Goal: Information Seeking & Learning: Learn about a topic

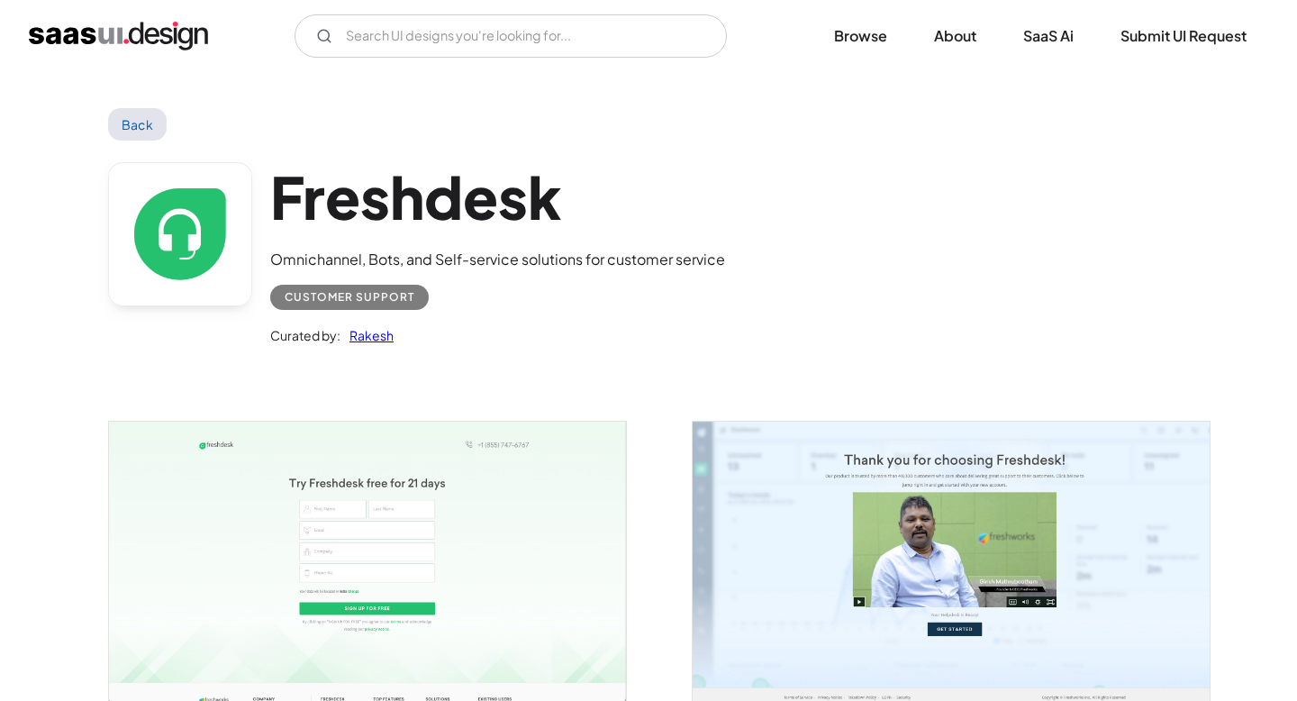
click at [529, 115] on div "Back" at bounding box center [648, 124] width 1081 height 32
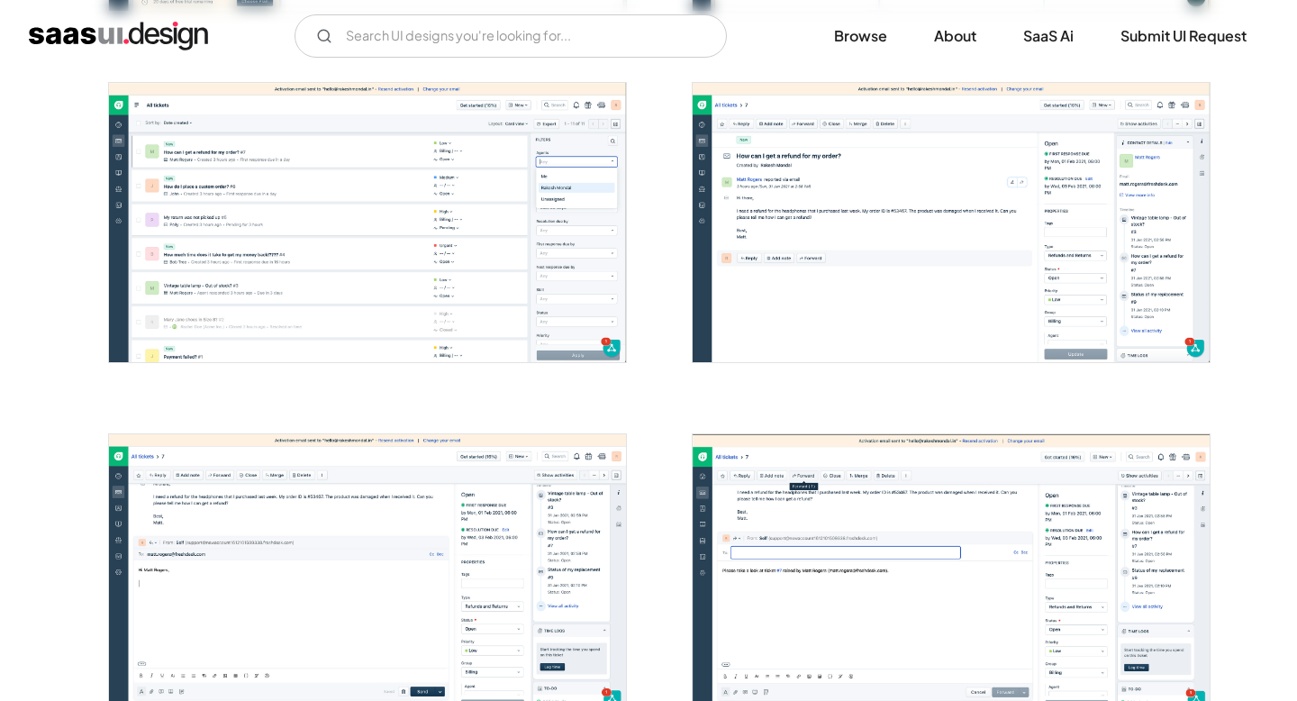
scroll to position [1000, 0]
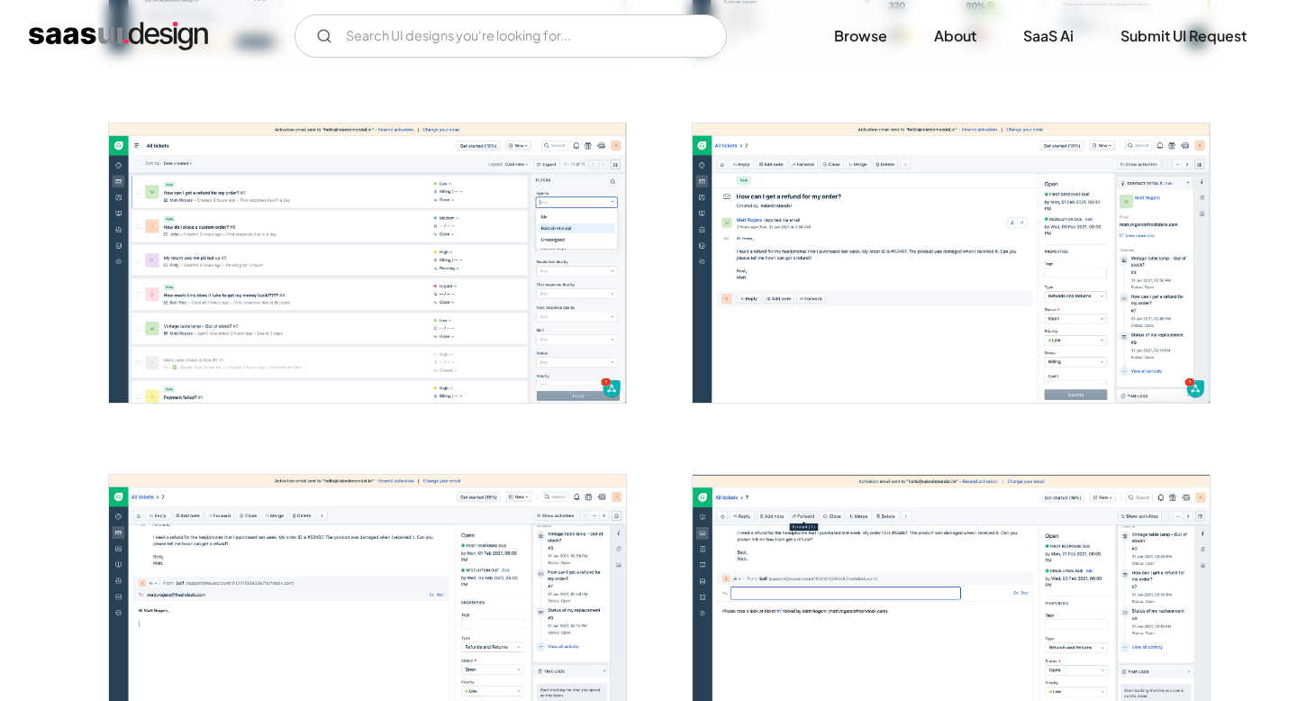
click at [344, 240] on img "open lightbox" at bounding box center [367, 262] width 517 height 278
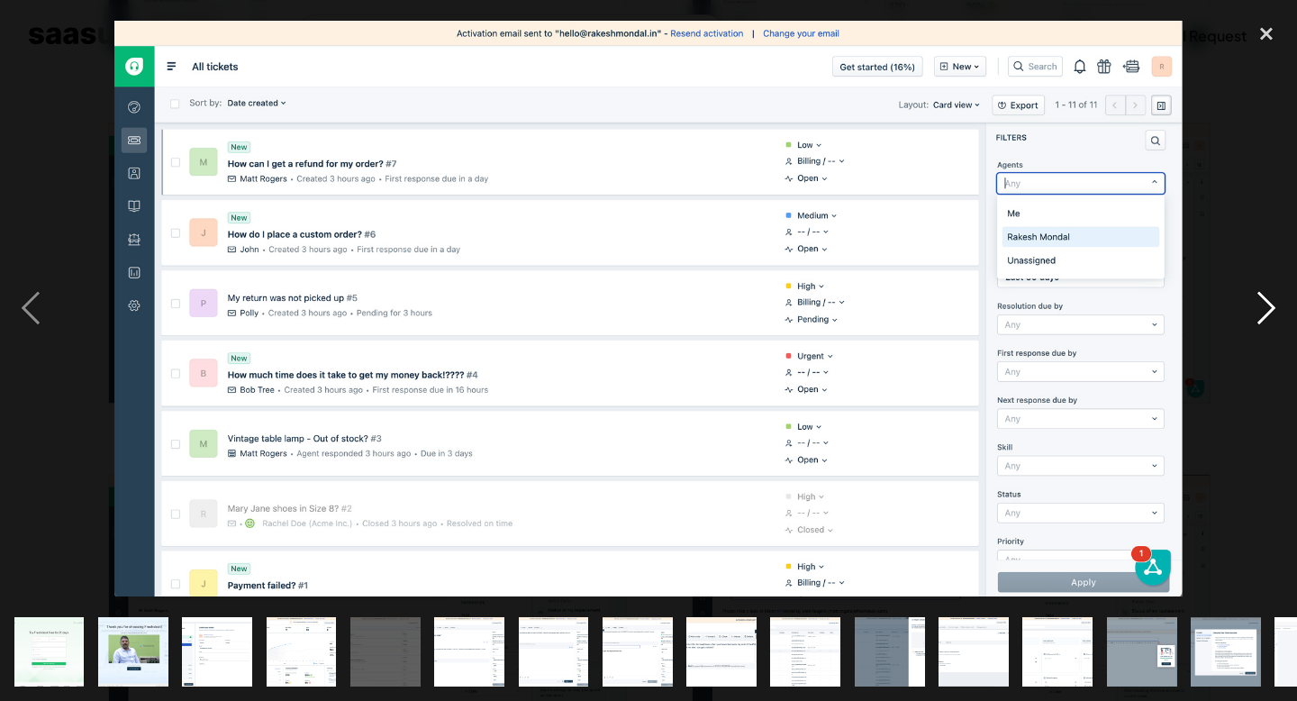
click at [1269, 306] on div "next image" at bounding box center [1265, 308] width 61 height 589
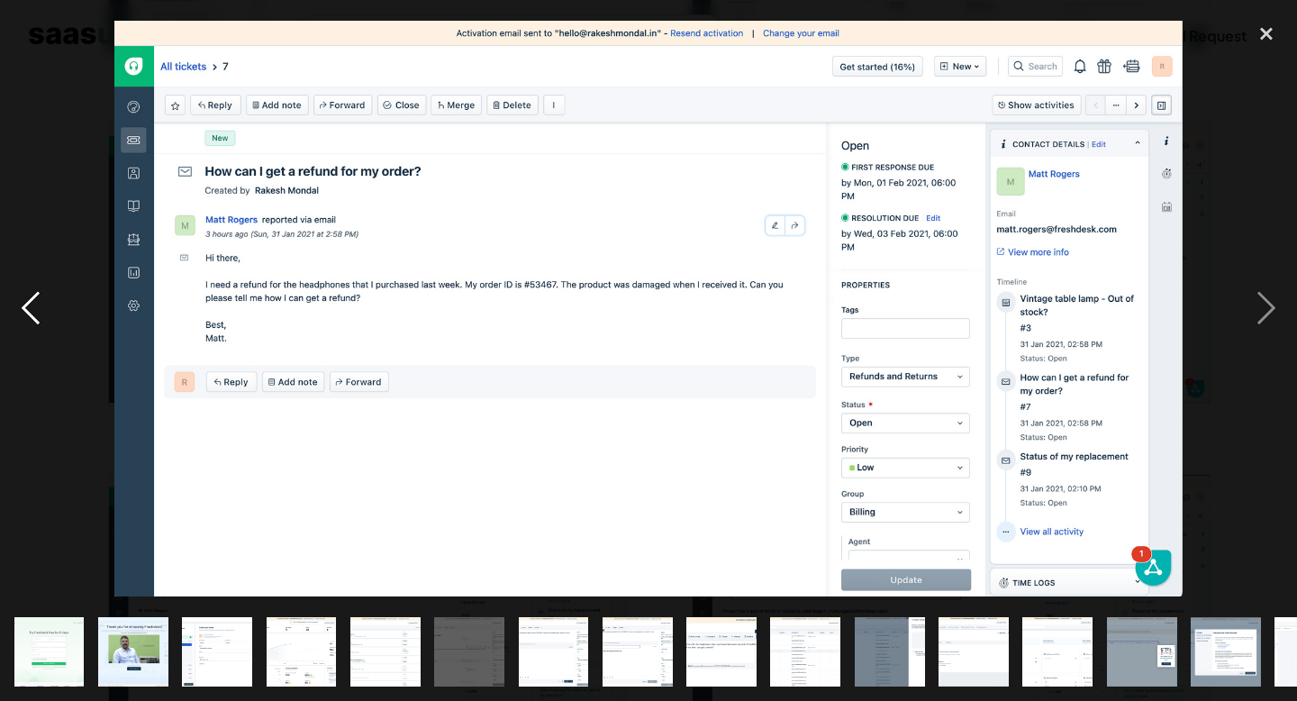
click at [27, 303] on div "previous image" at bounding box center [30, 308] width 61 height 589
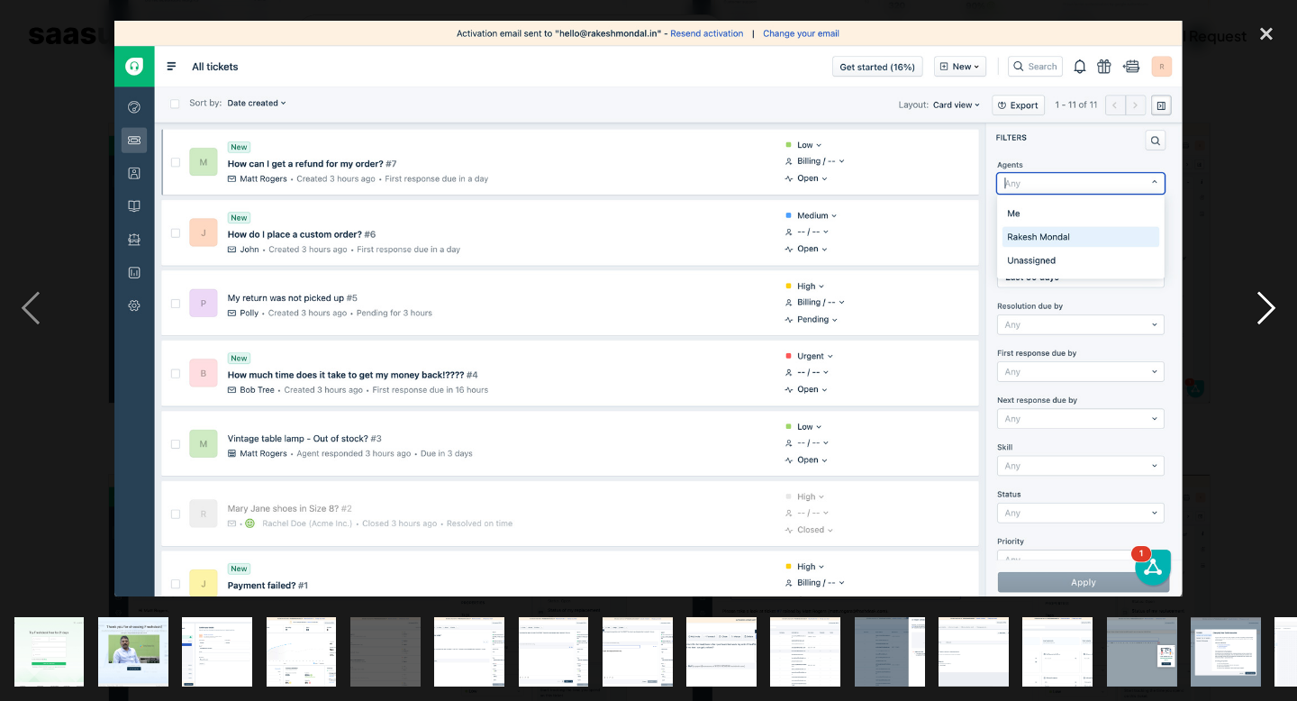
click at [1266, 320] on div "next image" at bounding box center [1265, 308] width 61 height 589
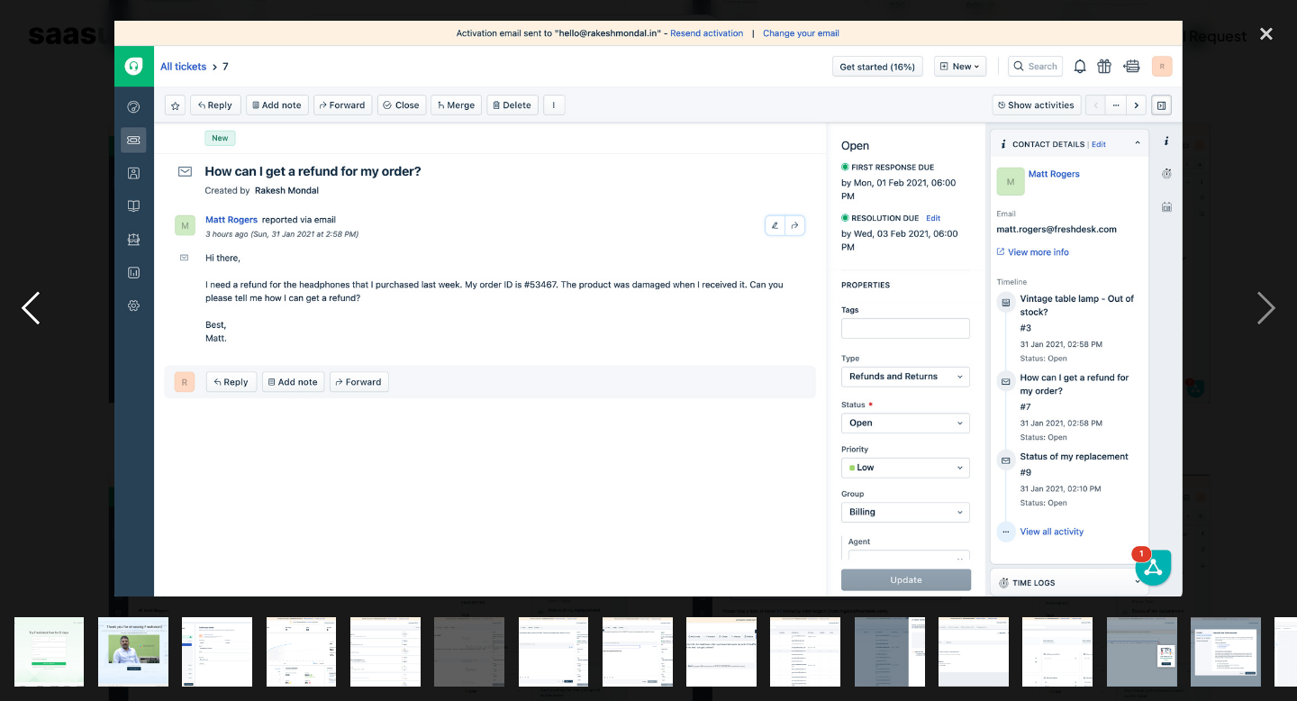
click at [30, 312] on div "previous image" at bounding box center [30, 308] width 61 height 589
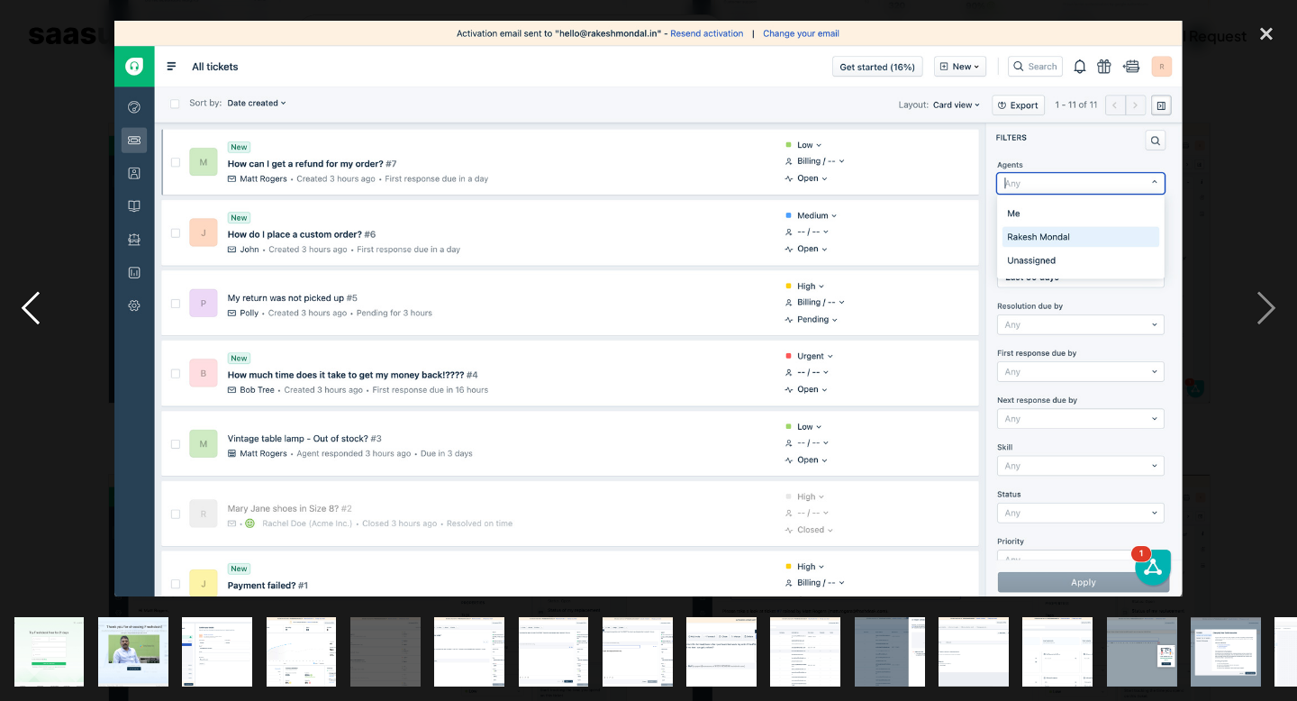
click at [30, 312] on div "previous image" at bounding box center [30, 308] width 61 height 589
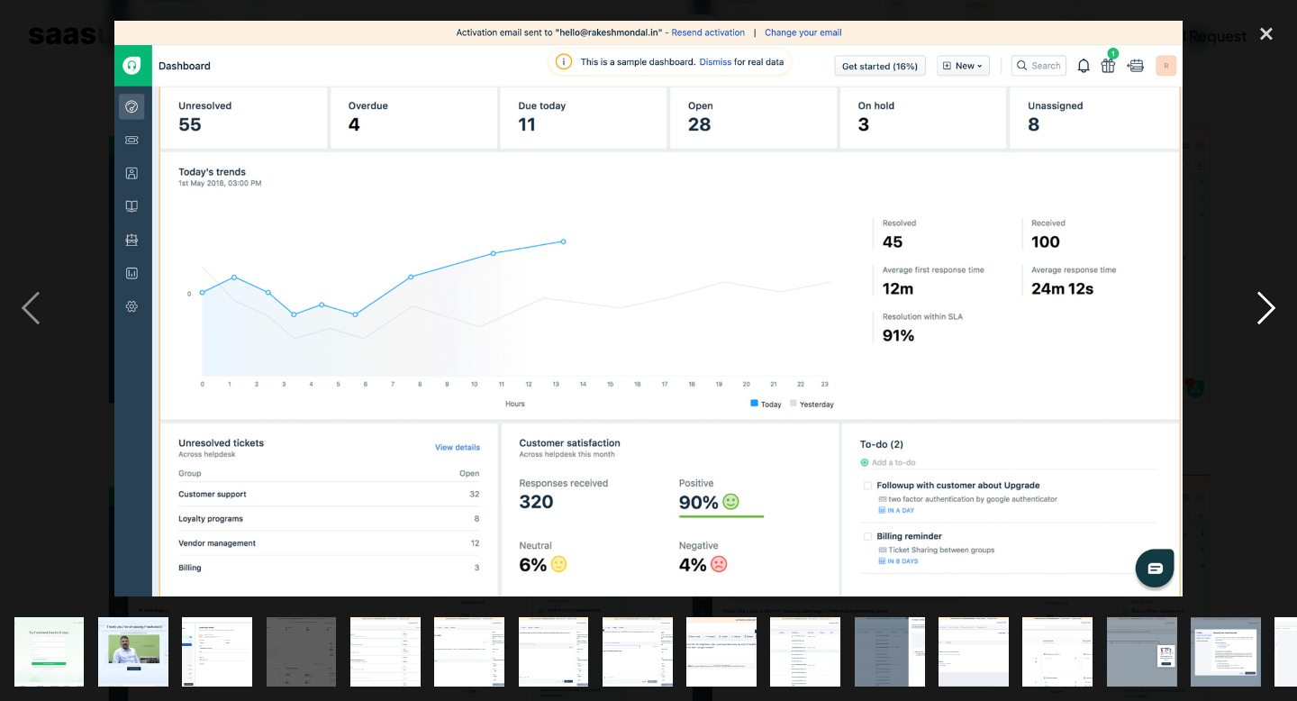
click at [1274, 310] on div "next image" at bounding box center [1265, 308] width 61 height 589
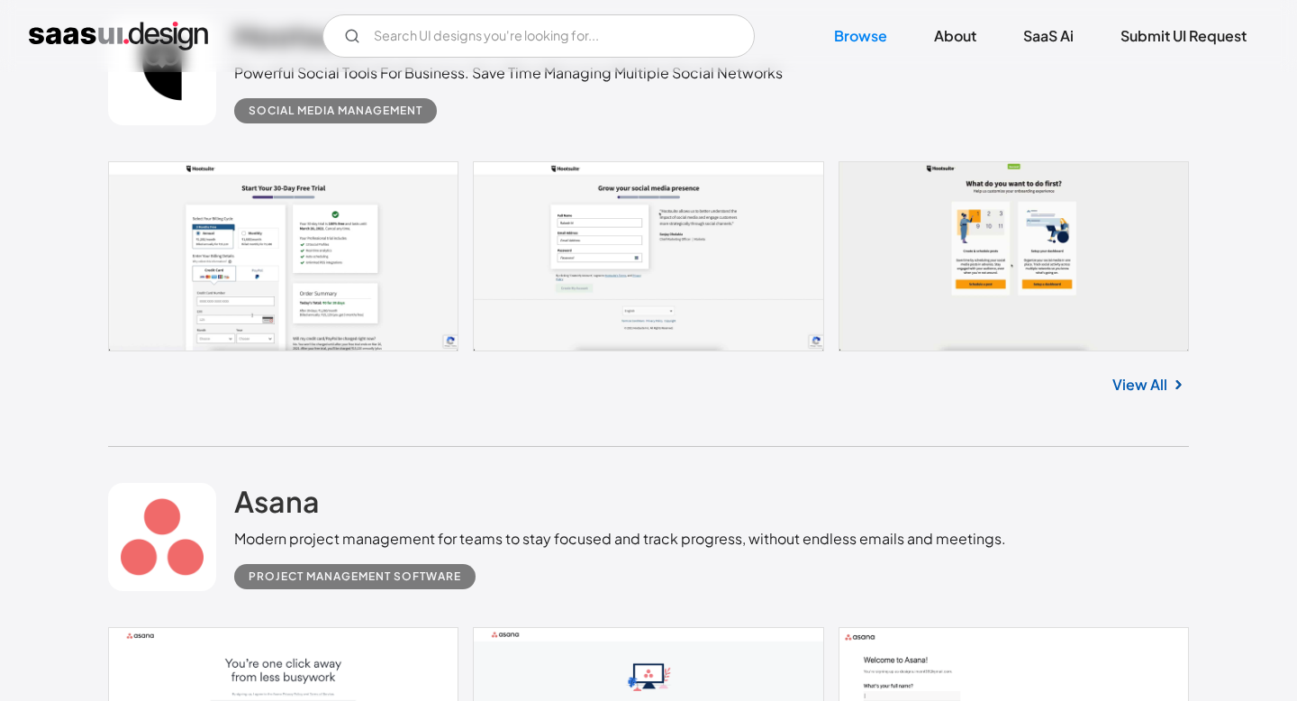
scroll to position [600, 0]
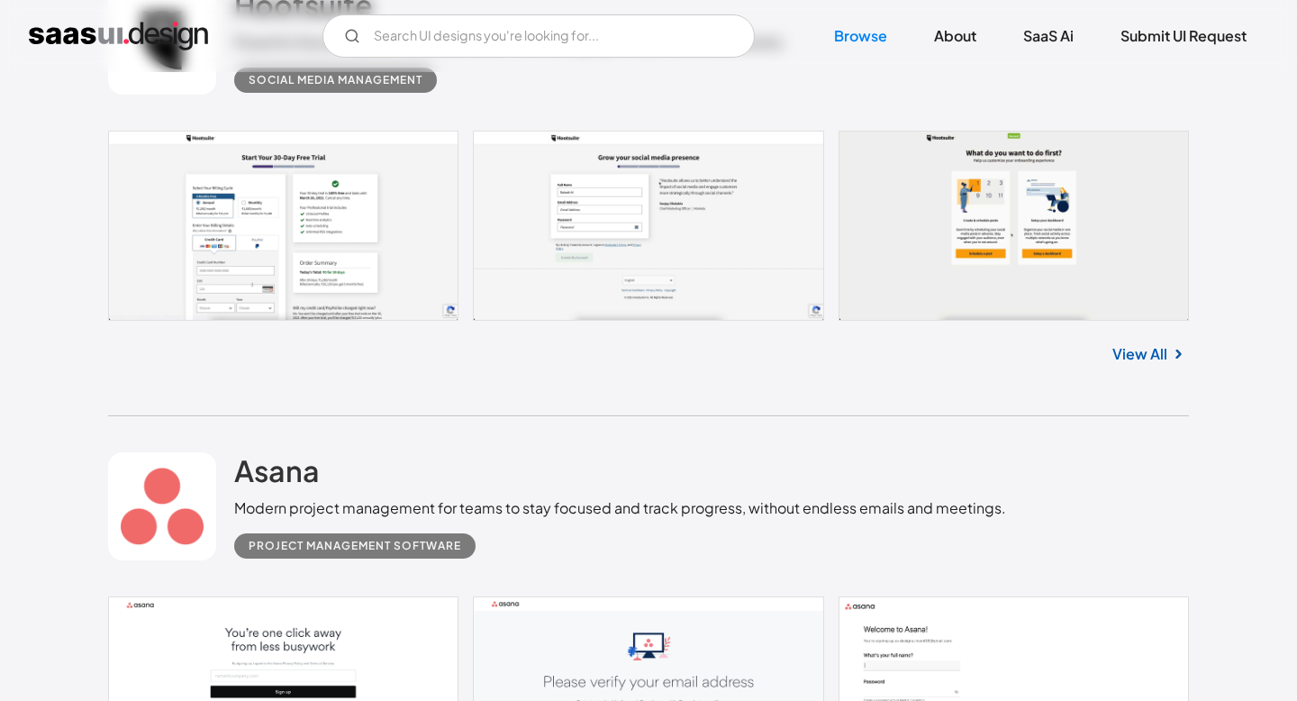
click at [227, 257] on link at bounding box center [648, 226] width 1081 height 190
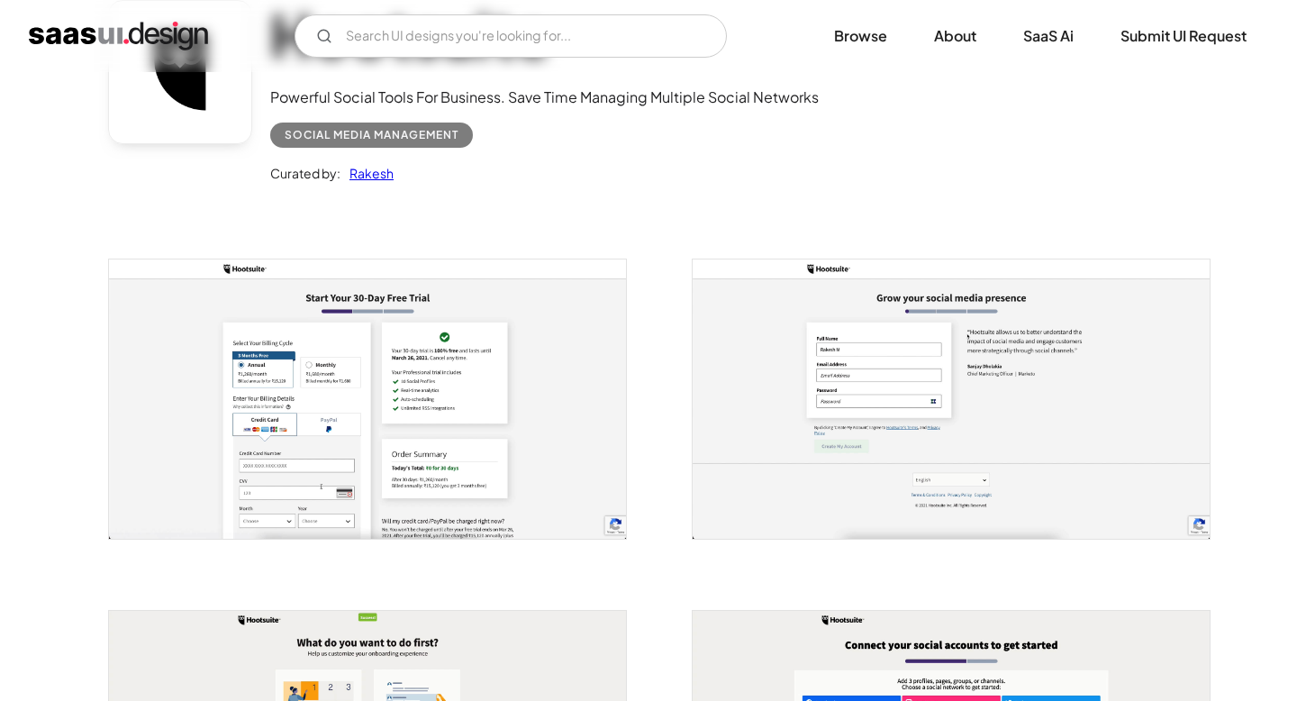
scroll to position [231, 0]
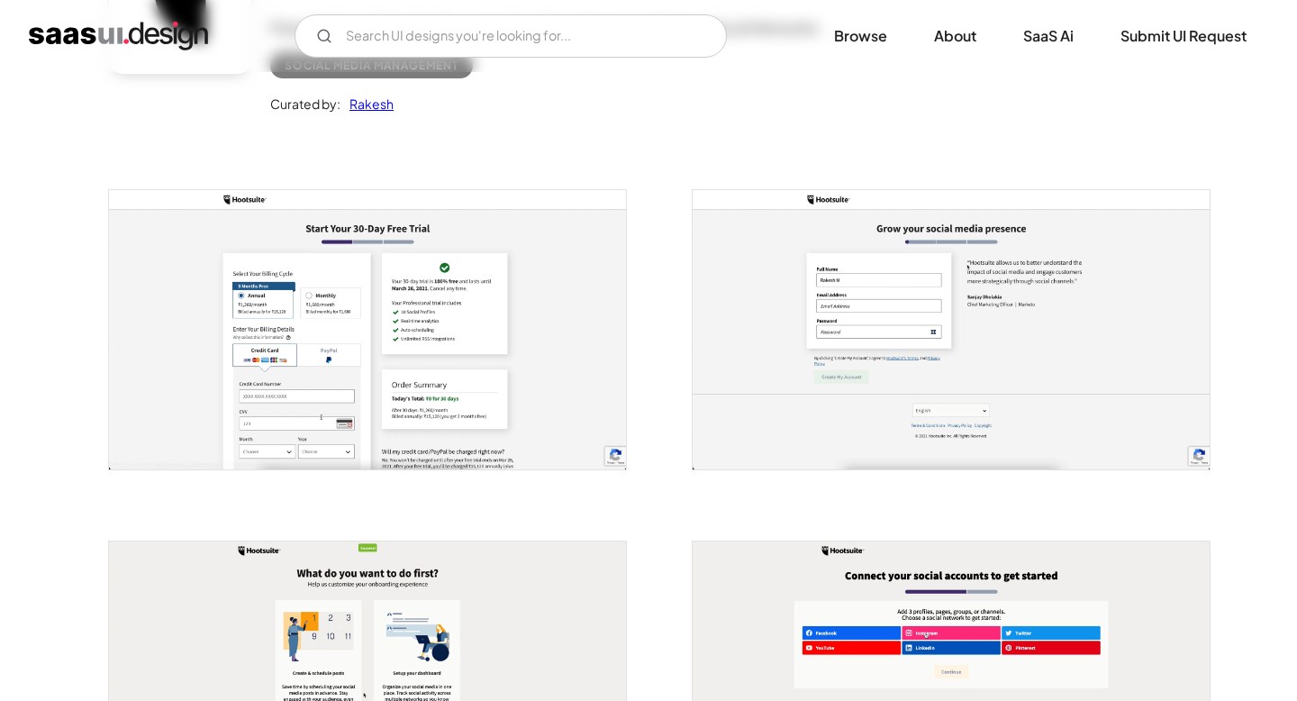
click at [348, 336] on img "open lightbox" at bounding box center [367, 329] width 517 height 279
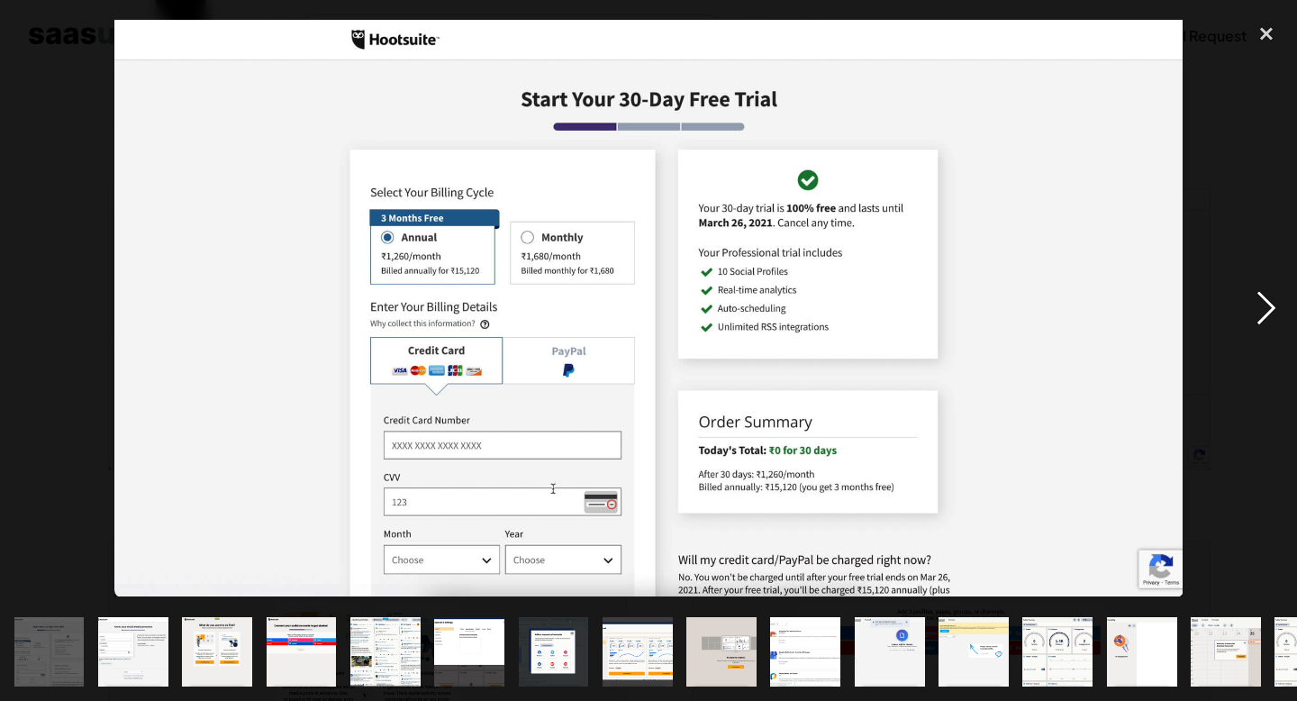
click at [1271, 306] on div "next image" at bounding box center [1265, 308] width 61 height 589
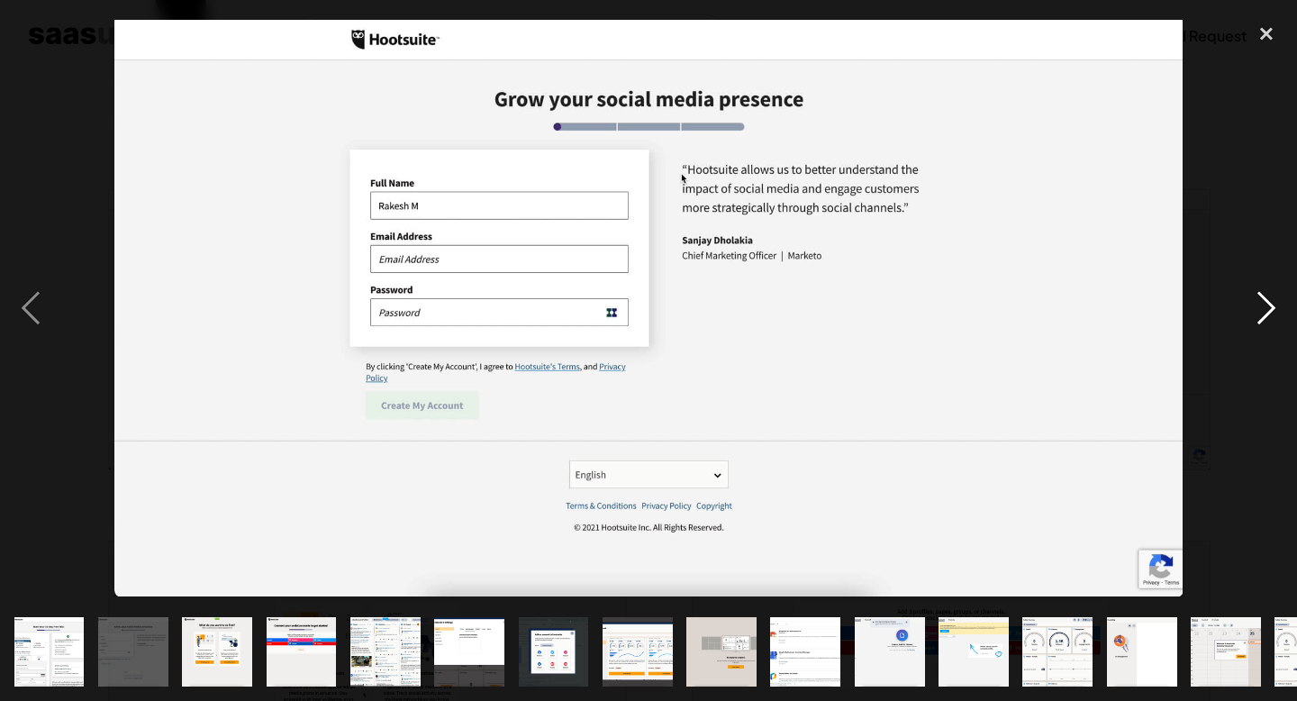
click at [1271, 307] on div "next image" at bounding box center [1265, 308] width 61 height 589
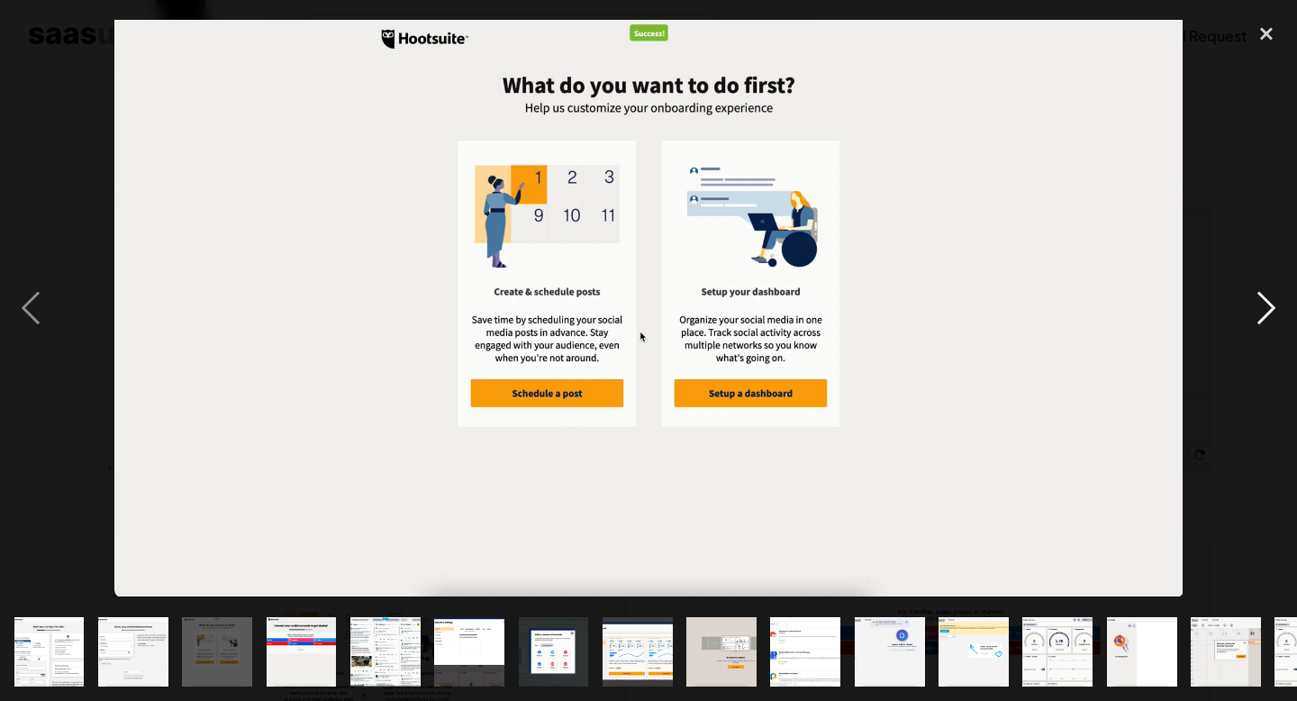
click at [1271, 307] on div "next image" at bounding box center [1265, 308] width 61 height 589
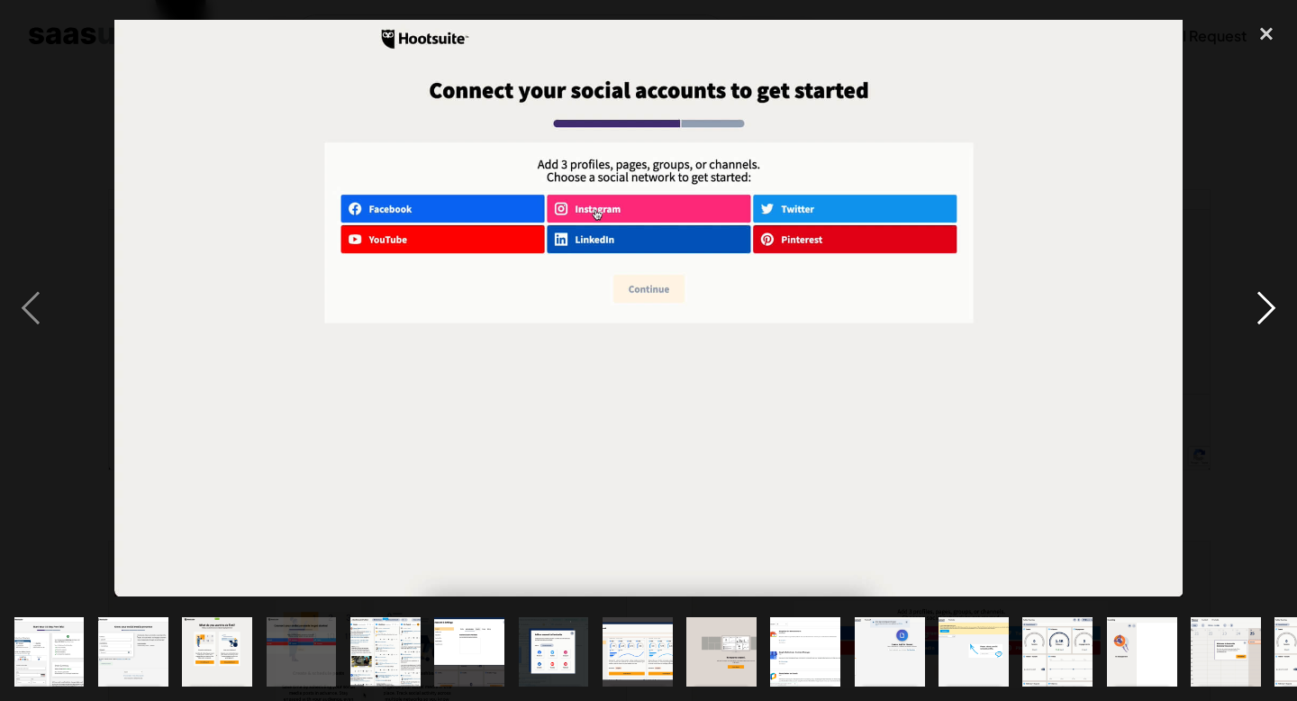
click at [1271, 308] on div "next image" at bounding box center [1265, 308] width 61 height 589
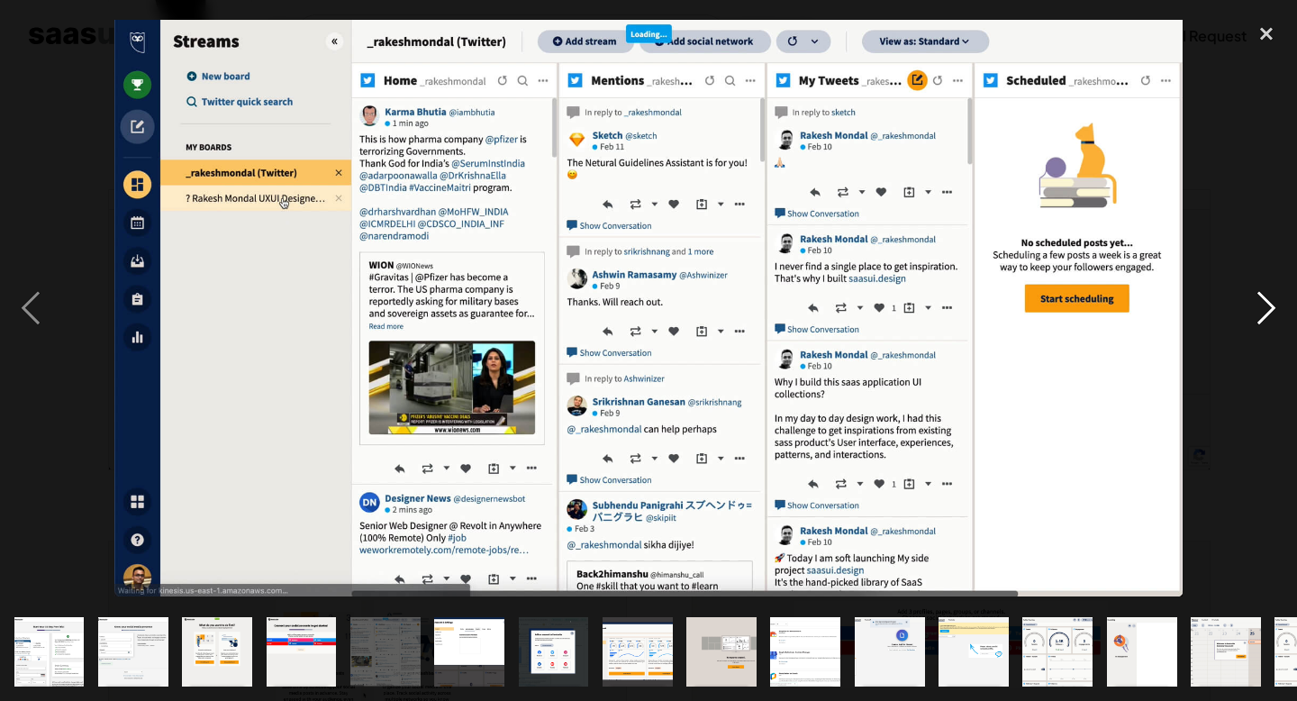
click at [1270, 308] on div "next image" at bounding box center [1265, 308] width 61 height 589
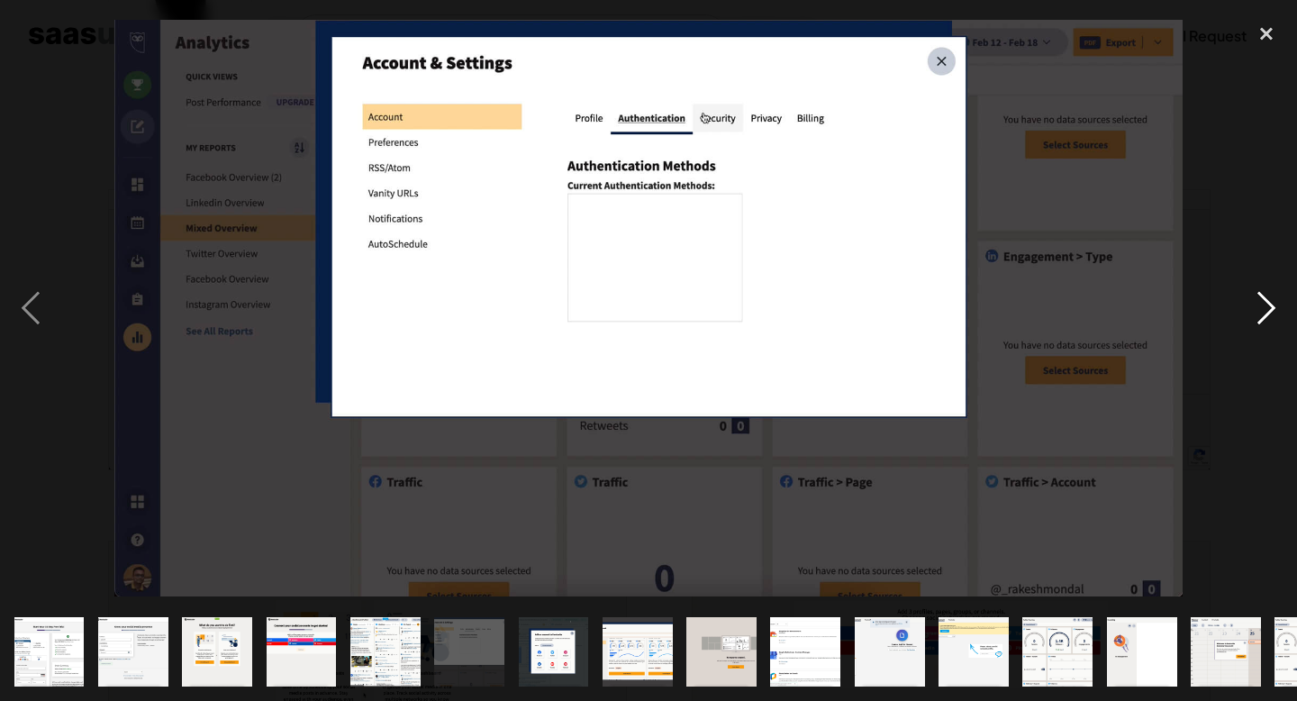
click at [1270, 308] on div "next image" at bounding box center [1265, 308] width 61 height 589
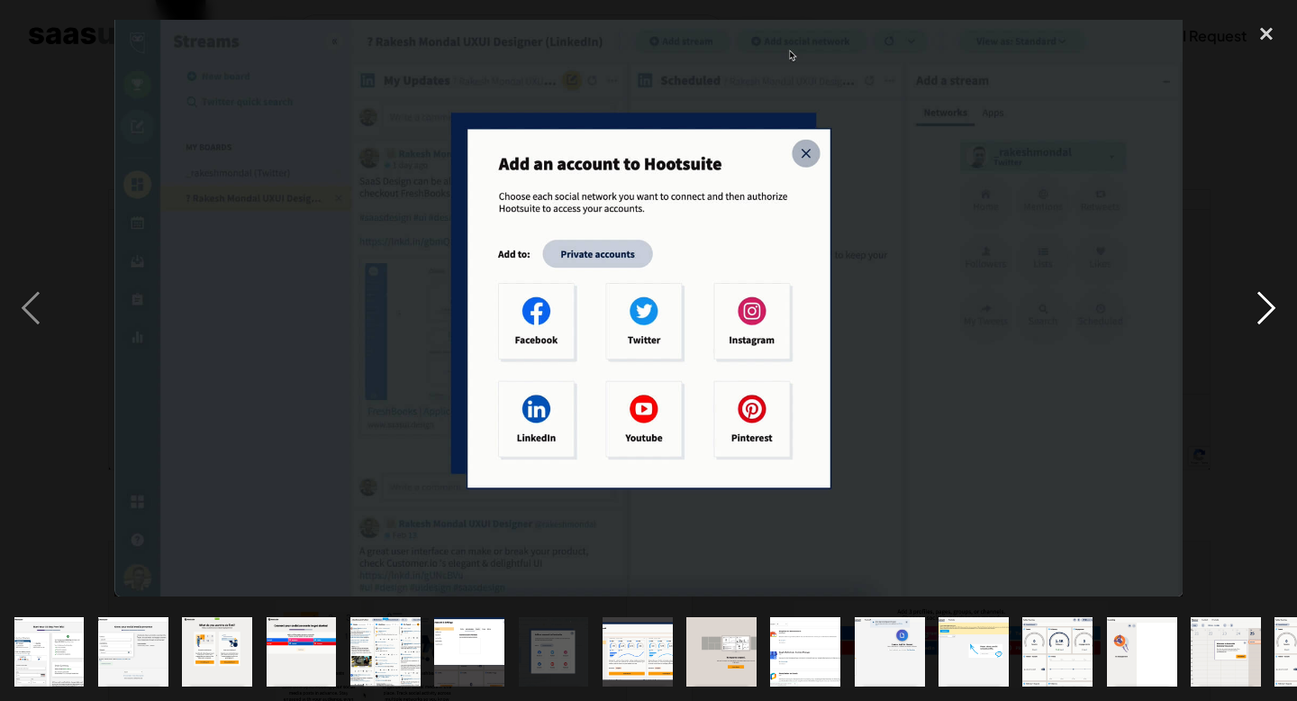
click at [1270, 308] on div "next image" at bounding box center [1265, 308] width 61 height 589
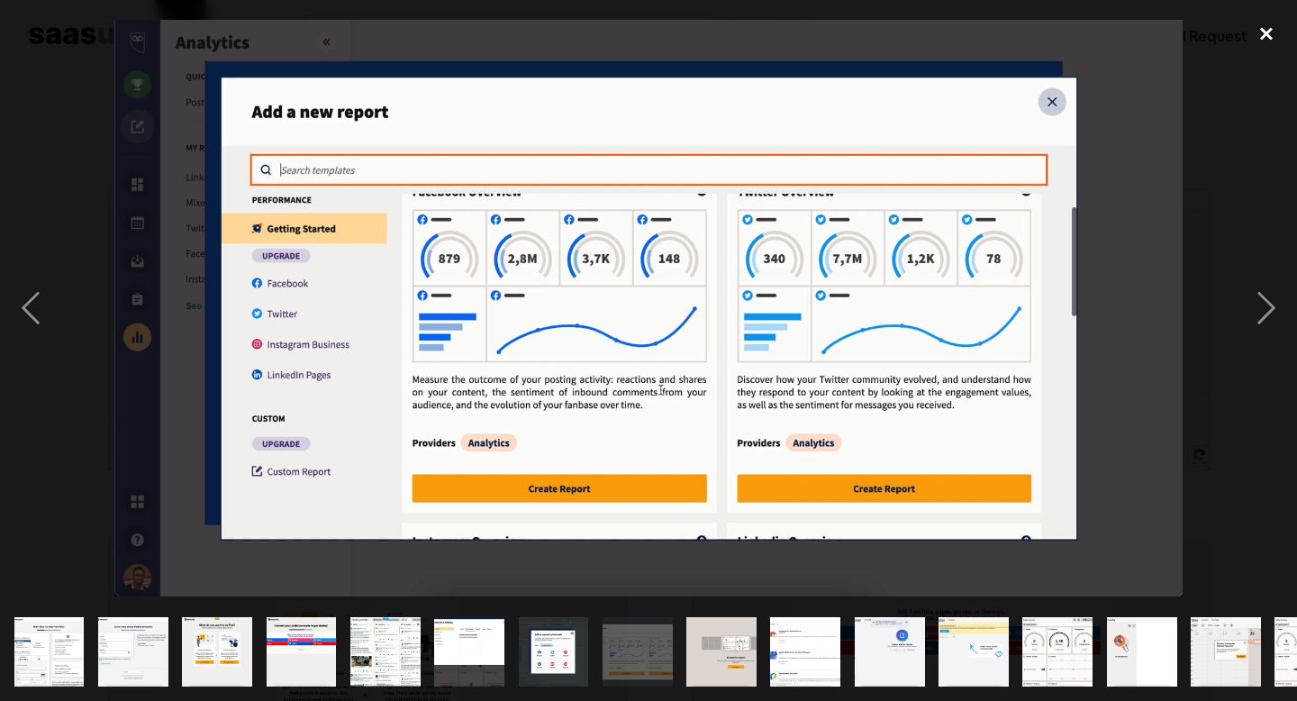
click at [1268, 45] on div "close lightbox" at bounding box center [1265, 34] width 61 height 40
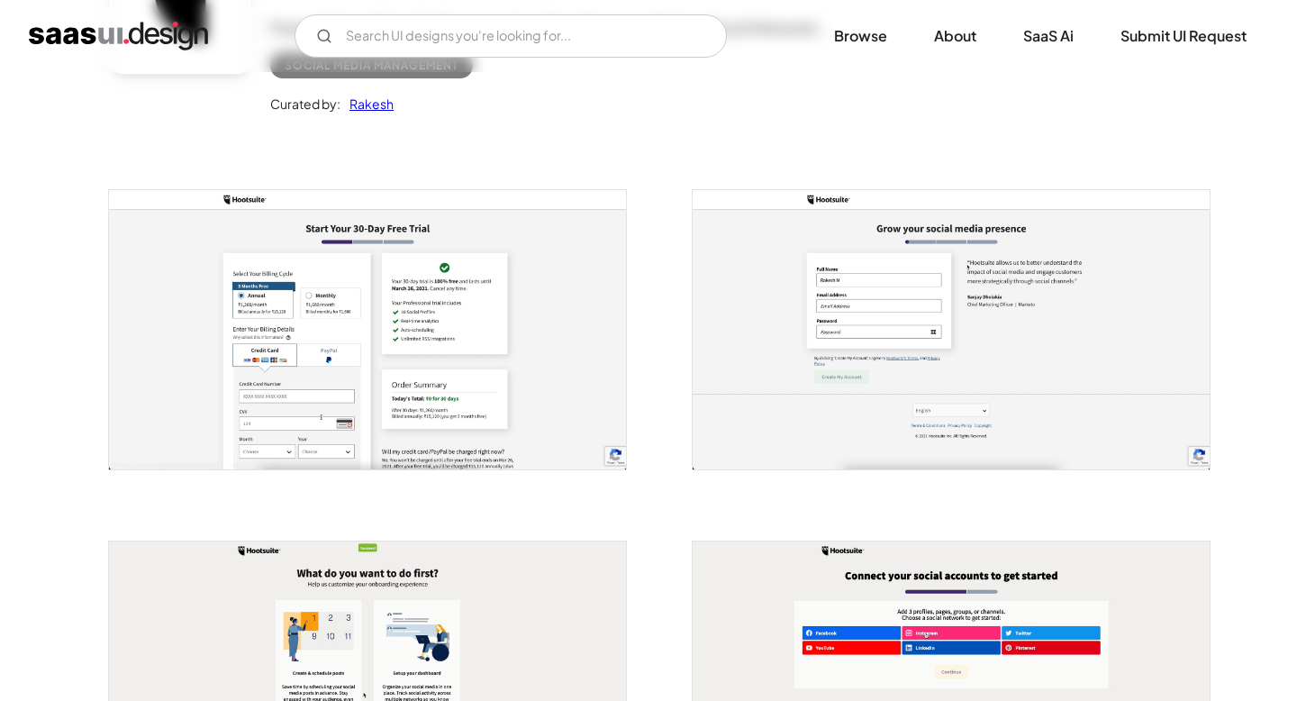
click at [884, 359] on img "open lightbox" at bounding box center [950, 329] width 517 height 279
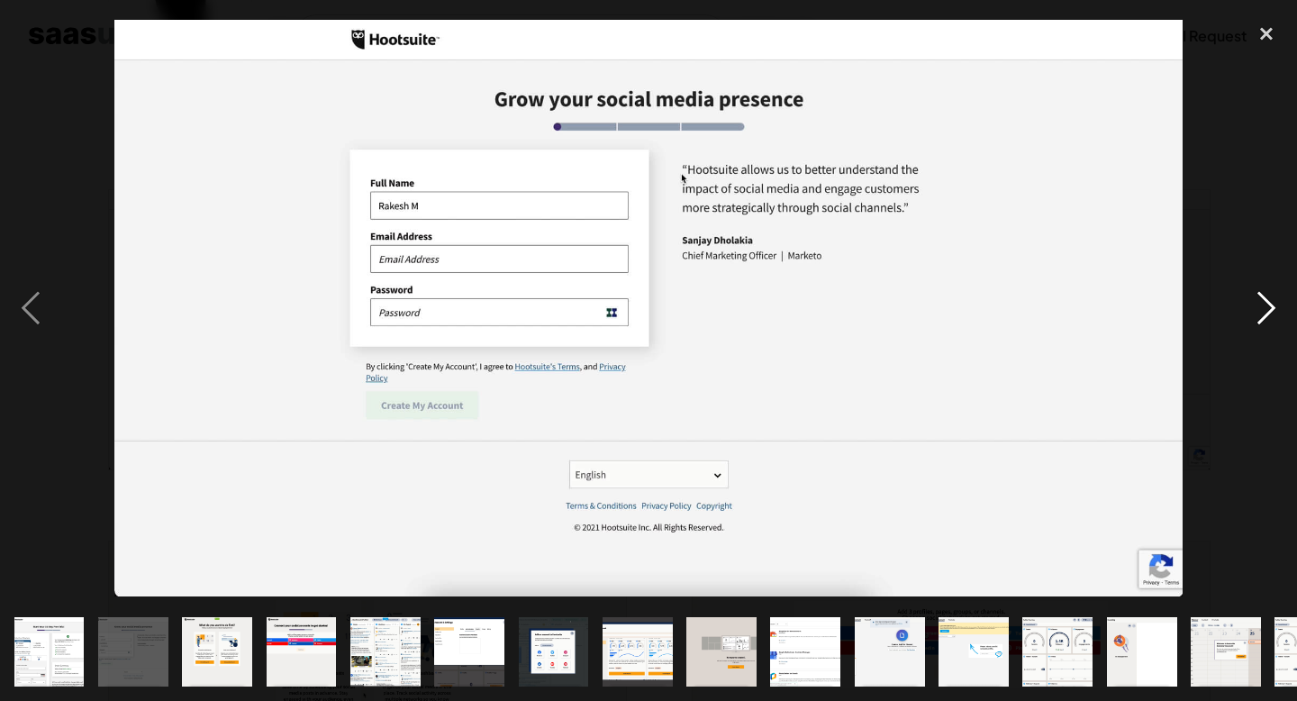
click at [1271, 300] on div "next image" at bounding box center [1265, 308] width 61 height 589
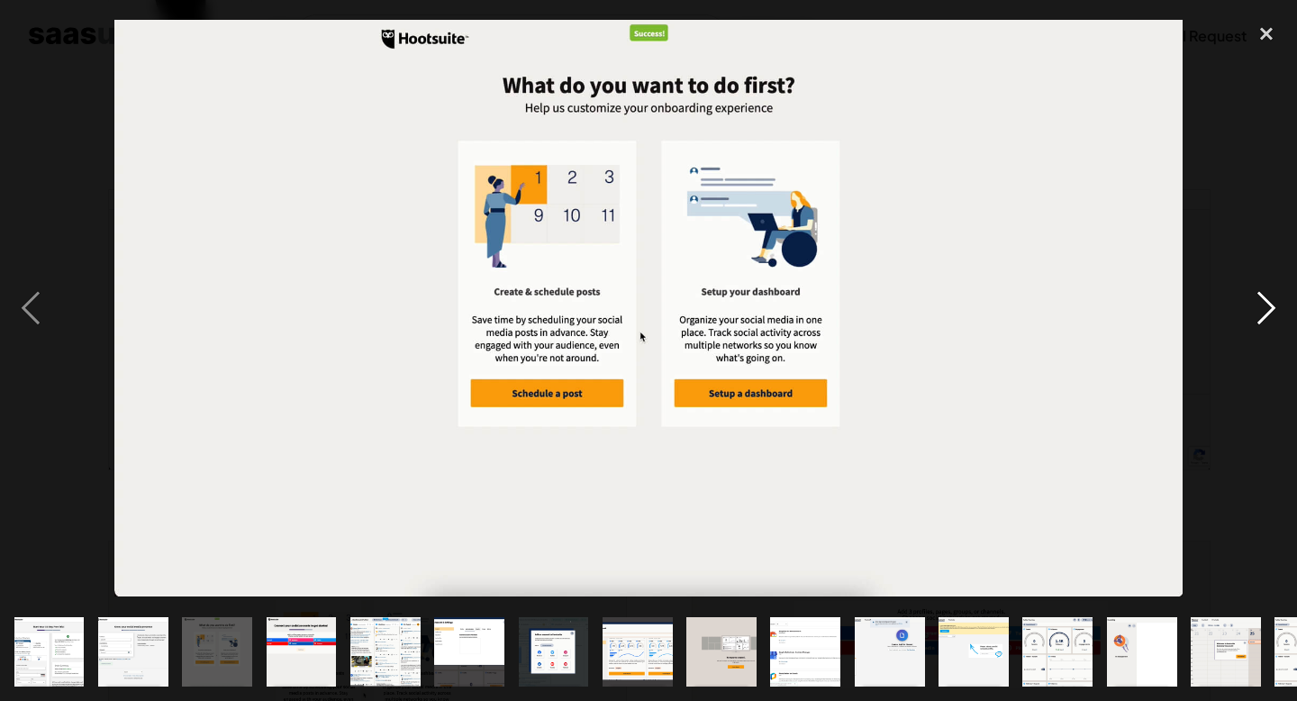
click at [1271, 300] on div "next image" at bounding box center [1265, 308] width 61 height 589
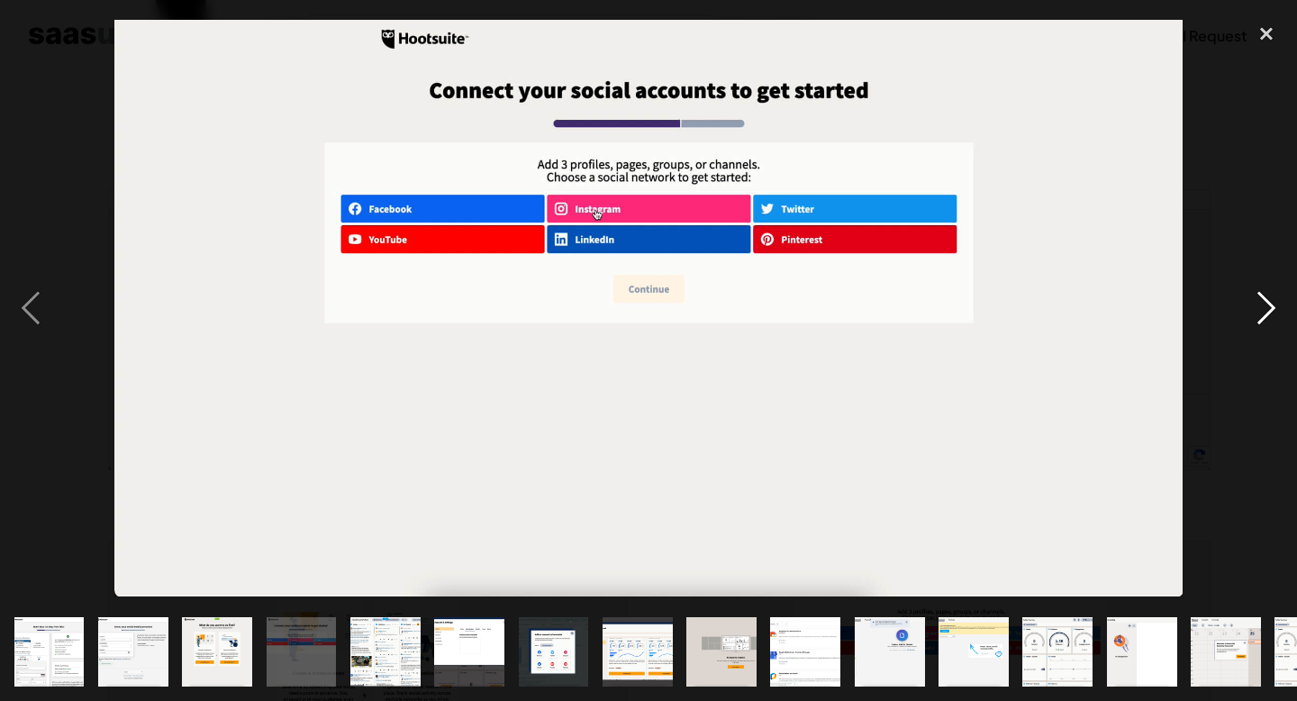
click at [1250, 187] on div "next image" at bounding box center [1265, 308] width 61 height 589
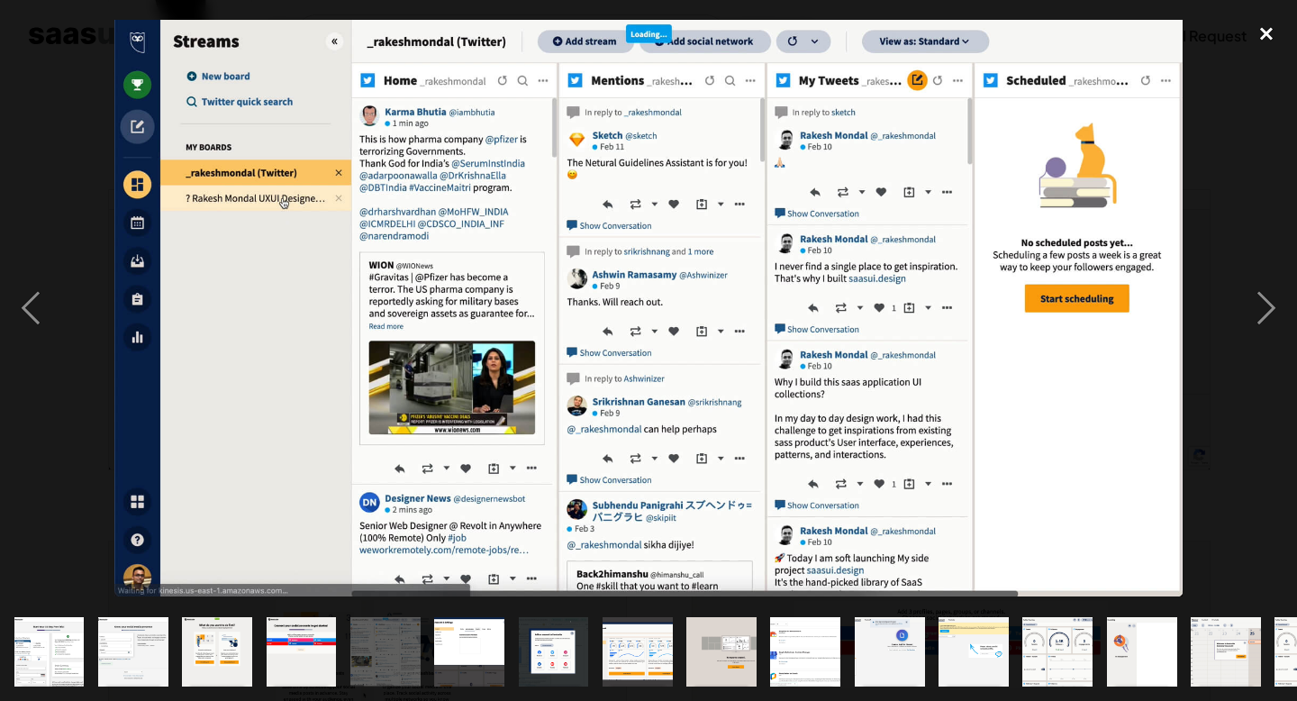
click at [1261, 38] on div "close lightbox" at bounding box center [1265, 34] width 61 height 40
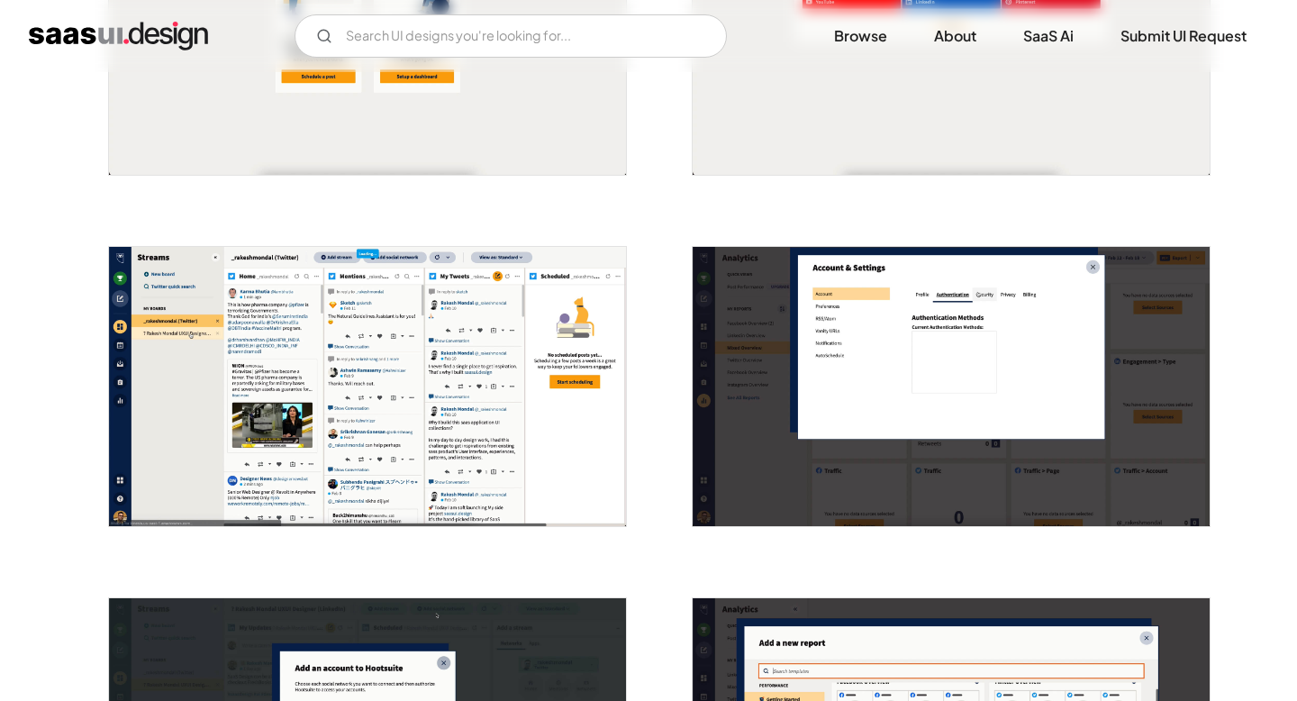
scroll to position [882, 0]
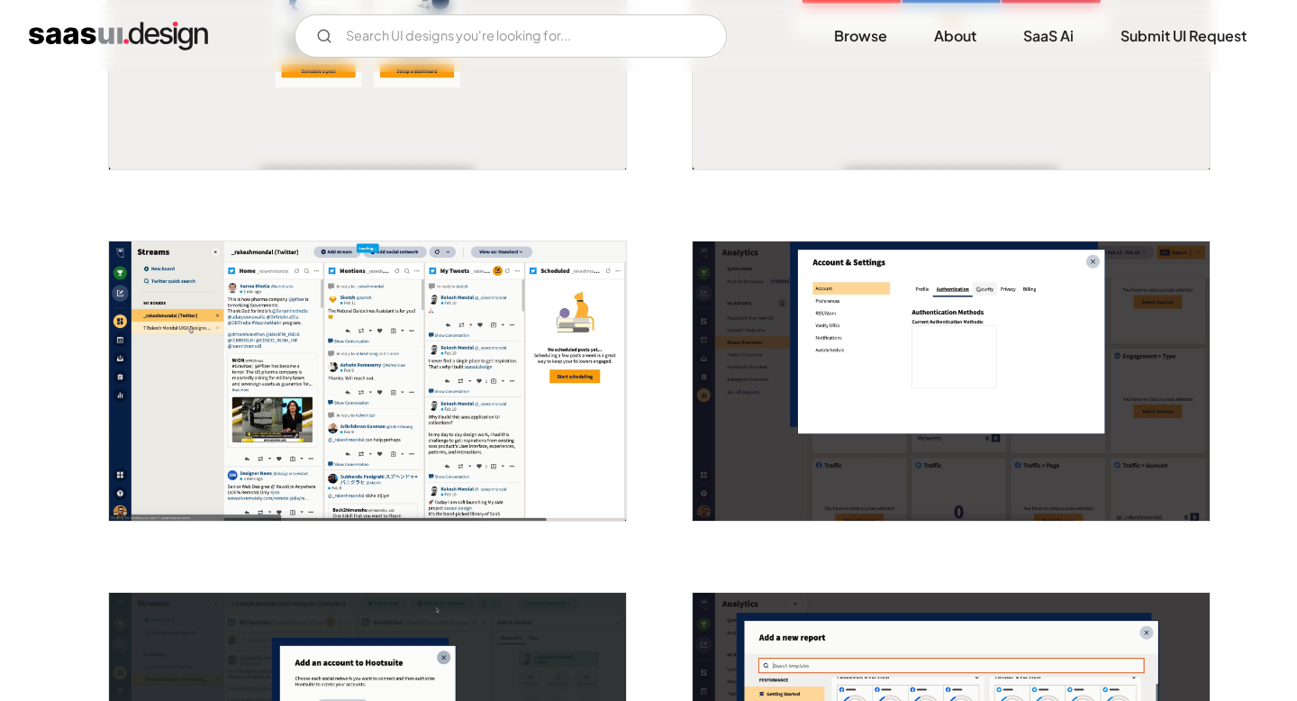
click at [417, 356] on img "open lightbox" at bounding box center [367, 380] width 517 height 279
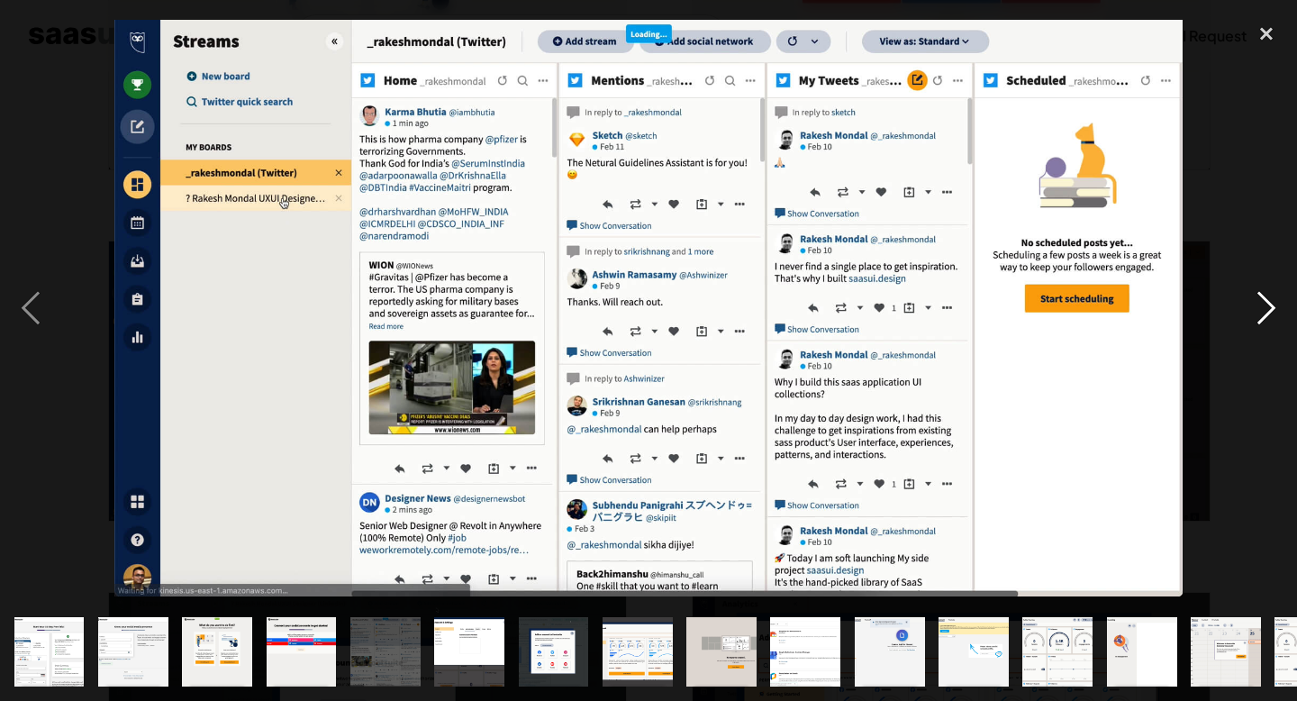
click at [1273, 304] on div "next image" at bounding box center [1265, 308] width 61 height 589
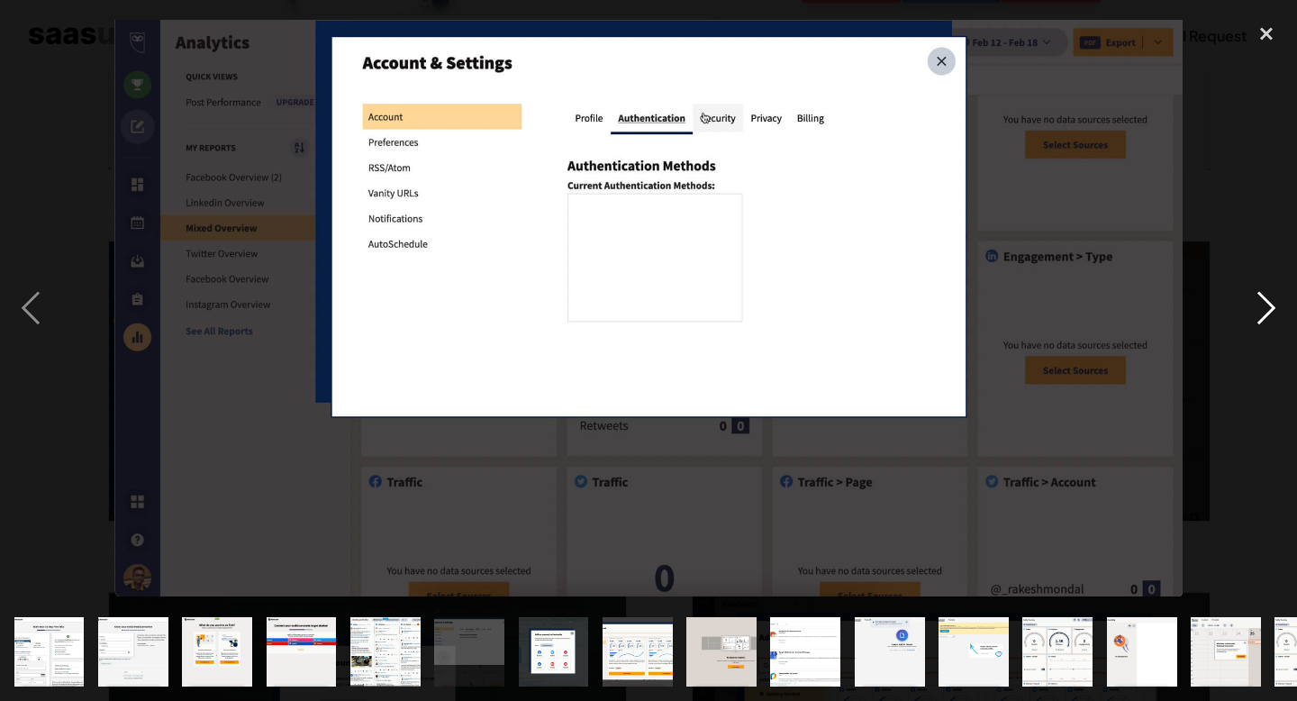
click at [1273, 305] on div "next image" at bounding box center [1265, 308] width 61 height 589
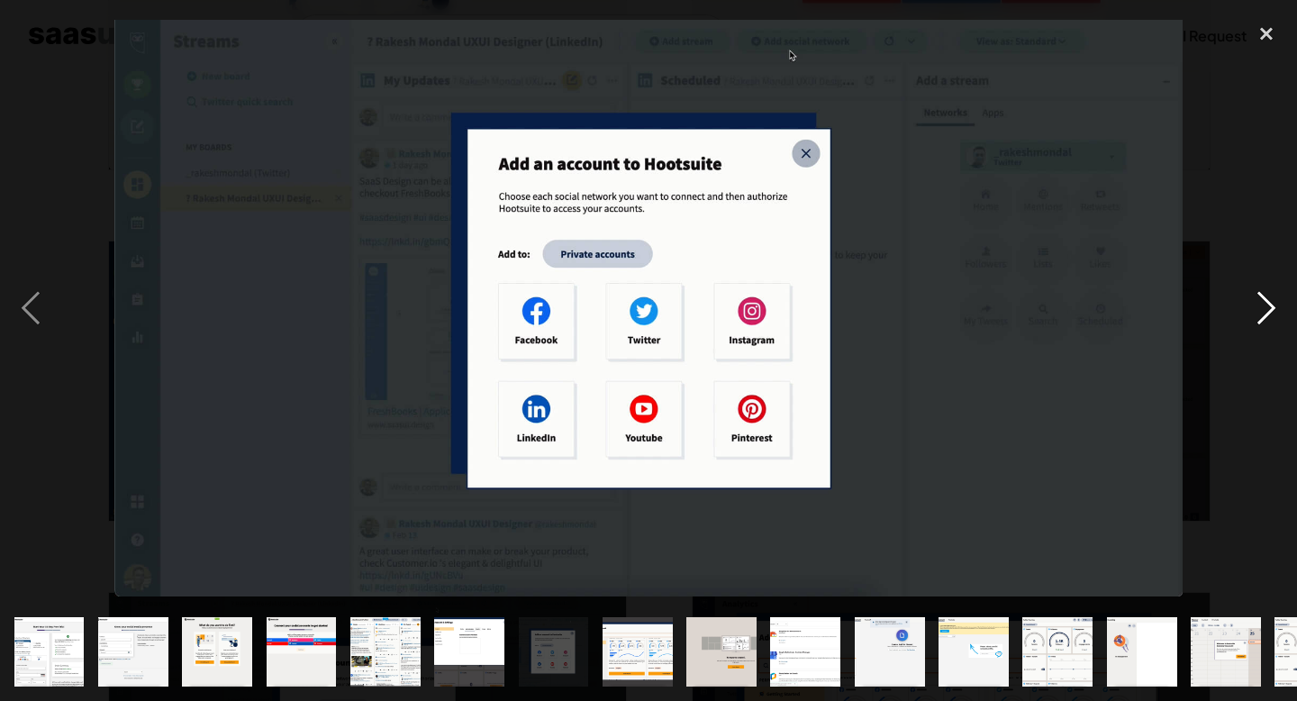
click at [1273, 307] on div "next image" at bounding box center [1265, 308] width 61 height 589
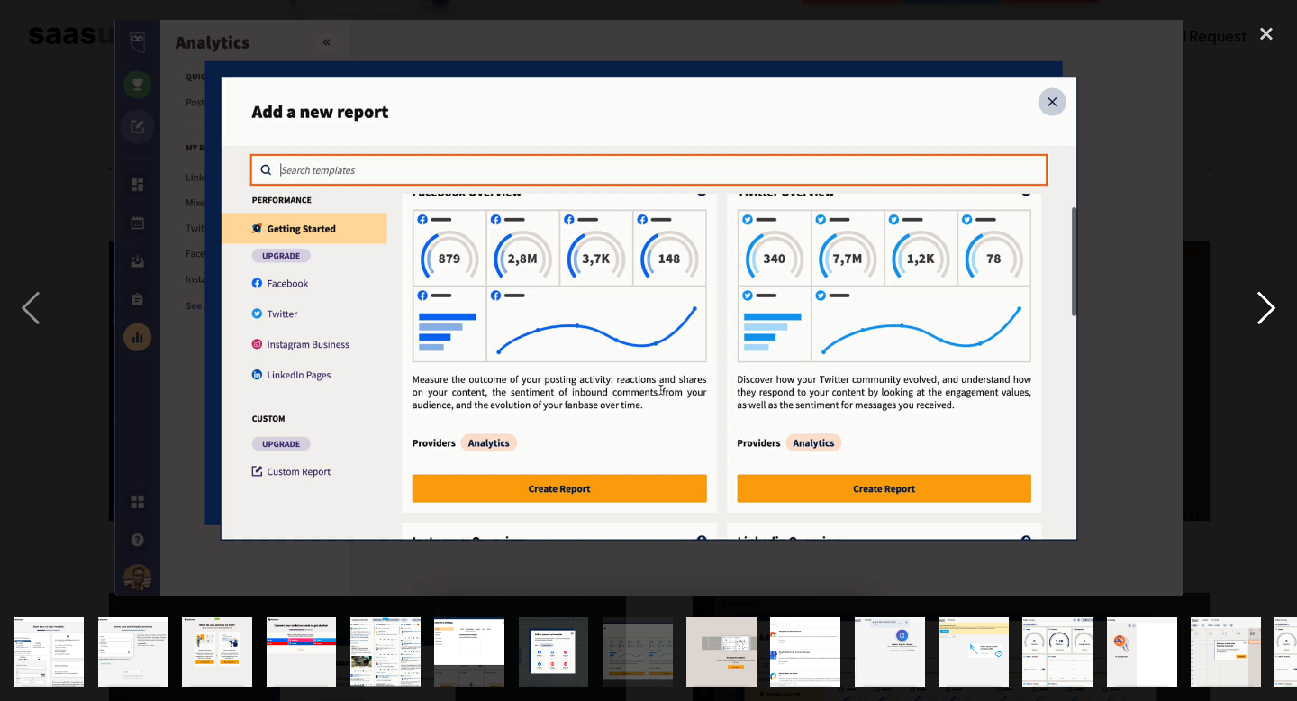
click at [1272, 303] on div "next image" at bounding box center [1265, 308] width 61 height 589
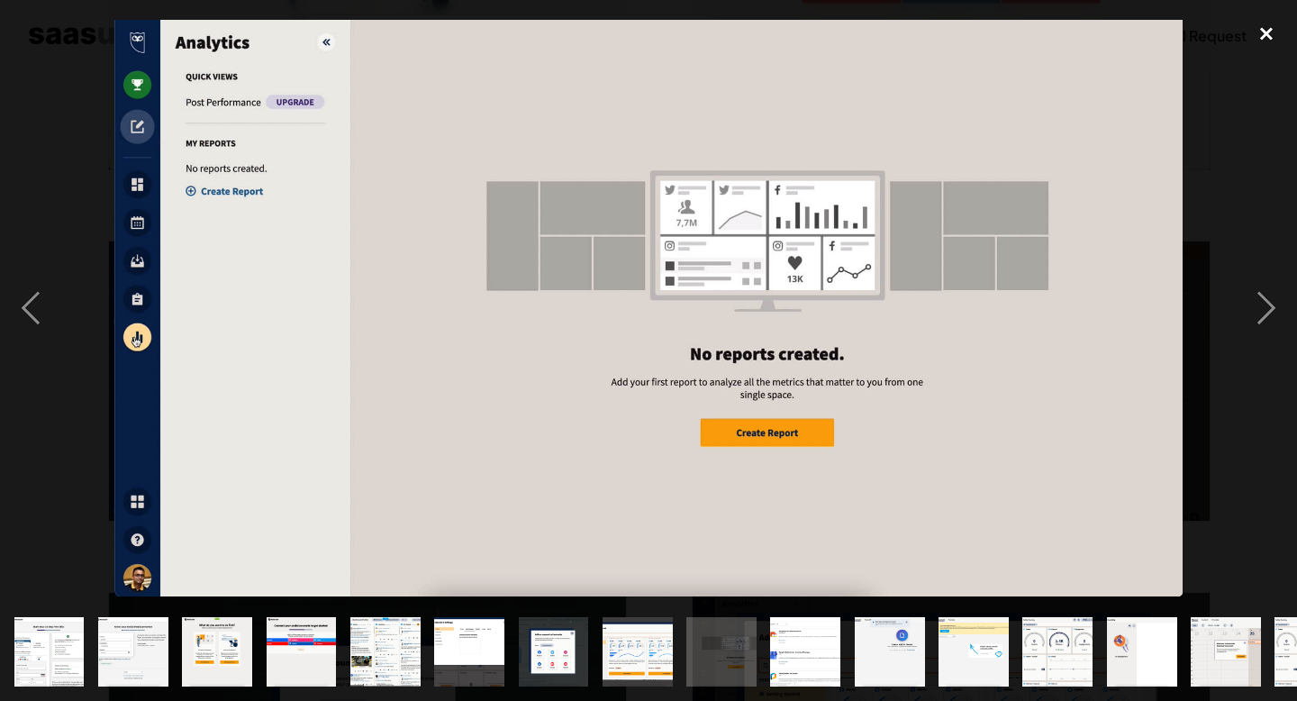
click at [1259, 35] on div "close lightbox" at bounding box center [1265, 34] width 61 height 40
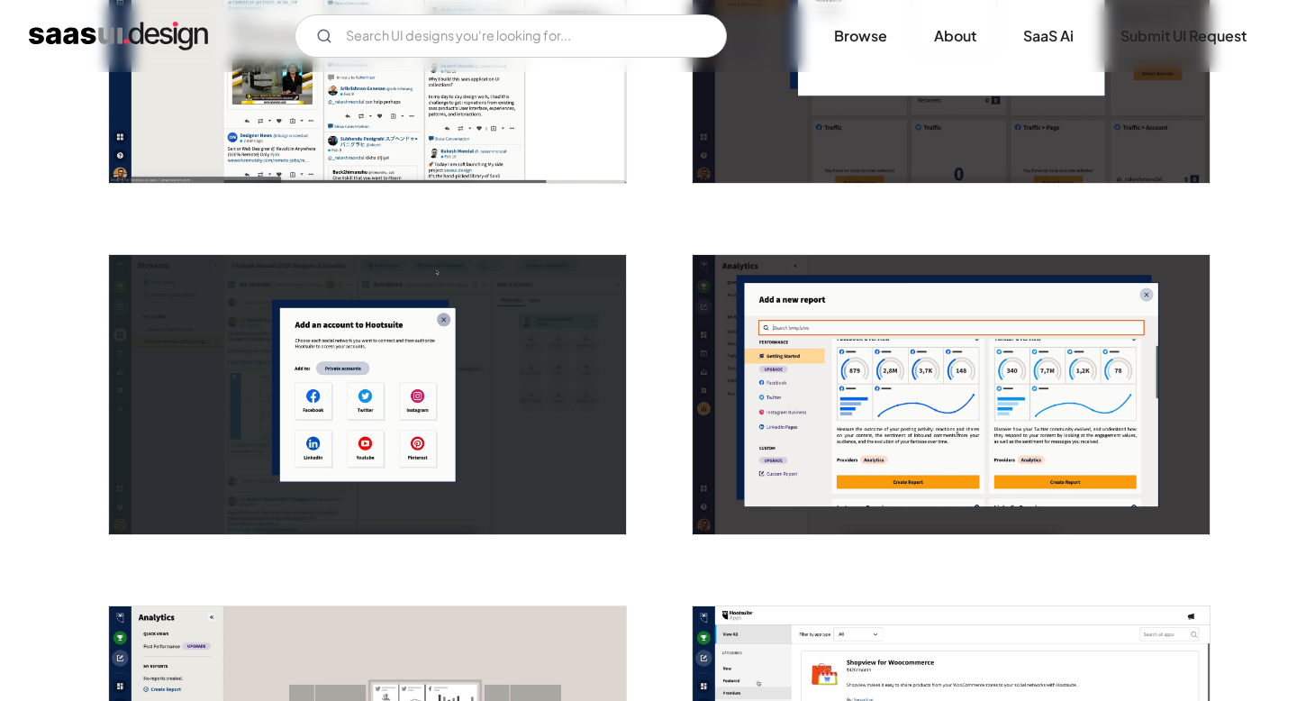
scroll to position [1235, 0]
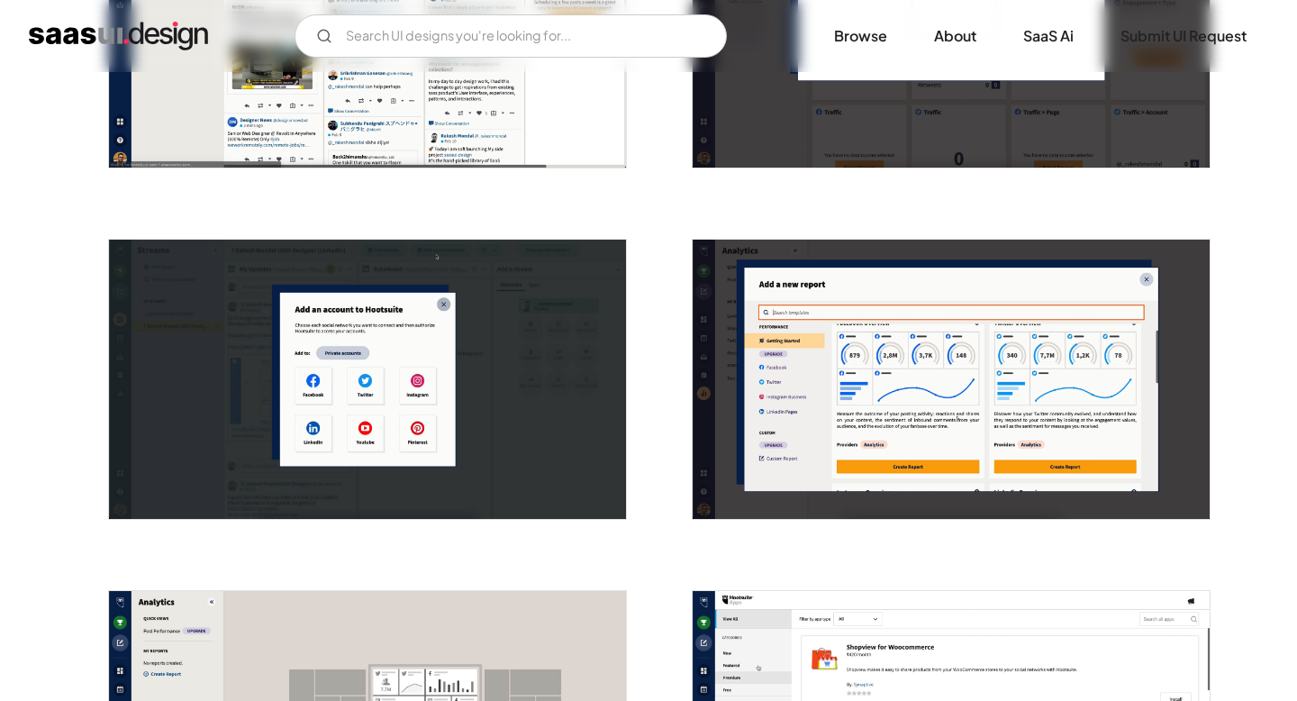
click at [930, 349] on img "open lightbox" at bounding box center [950, 379] width 517 height 279
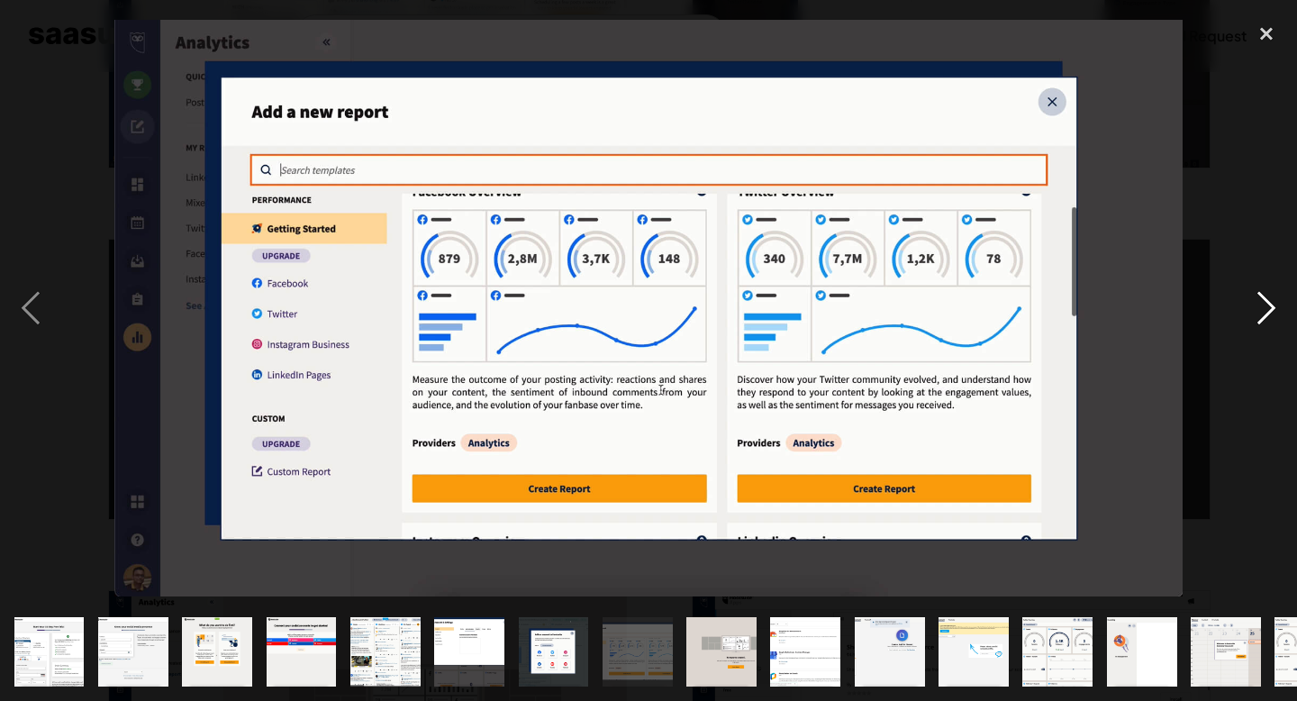
click at [1280, 303] on div "next image" at bounding box center [1265, 308] width 61 height 589
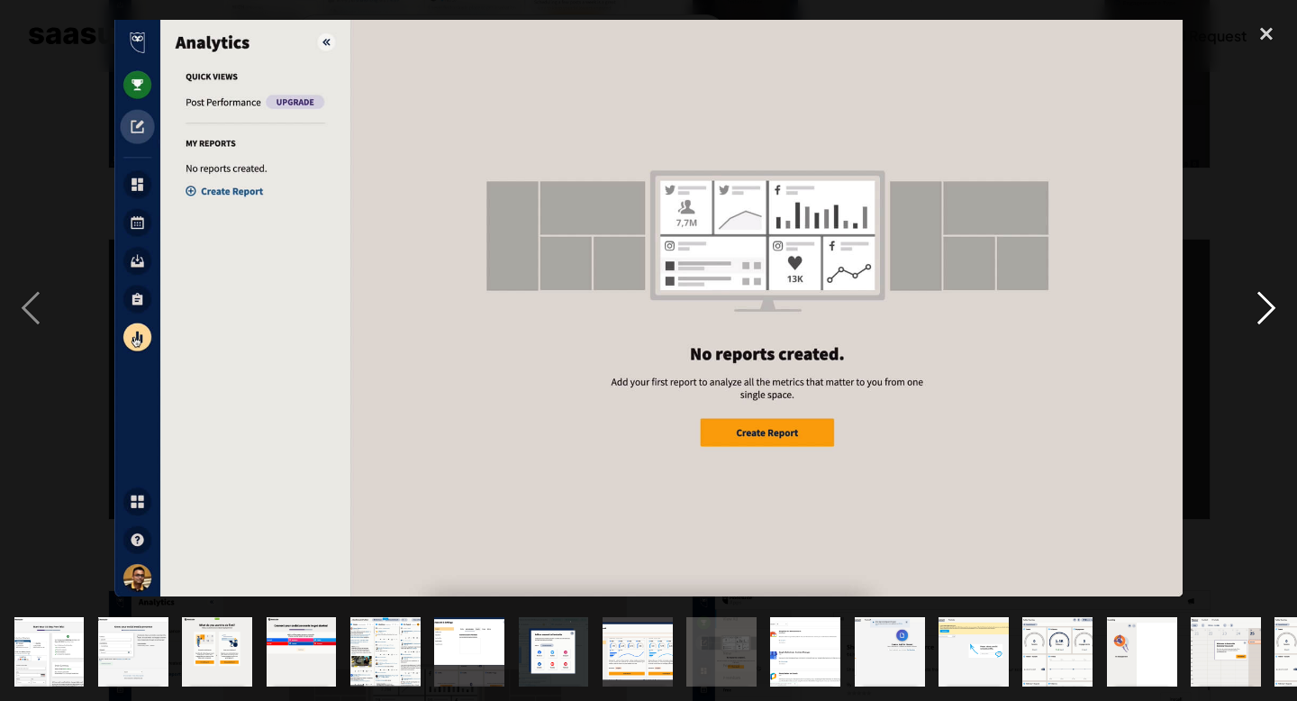
click at [1279, 304] on div "next image" at bounding box center [1265, 308] width 61 height 589
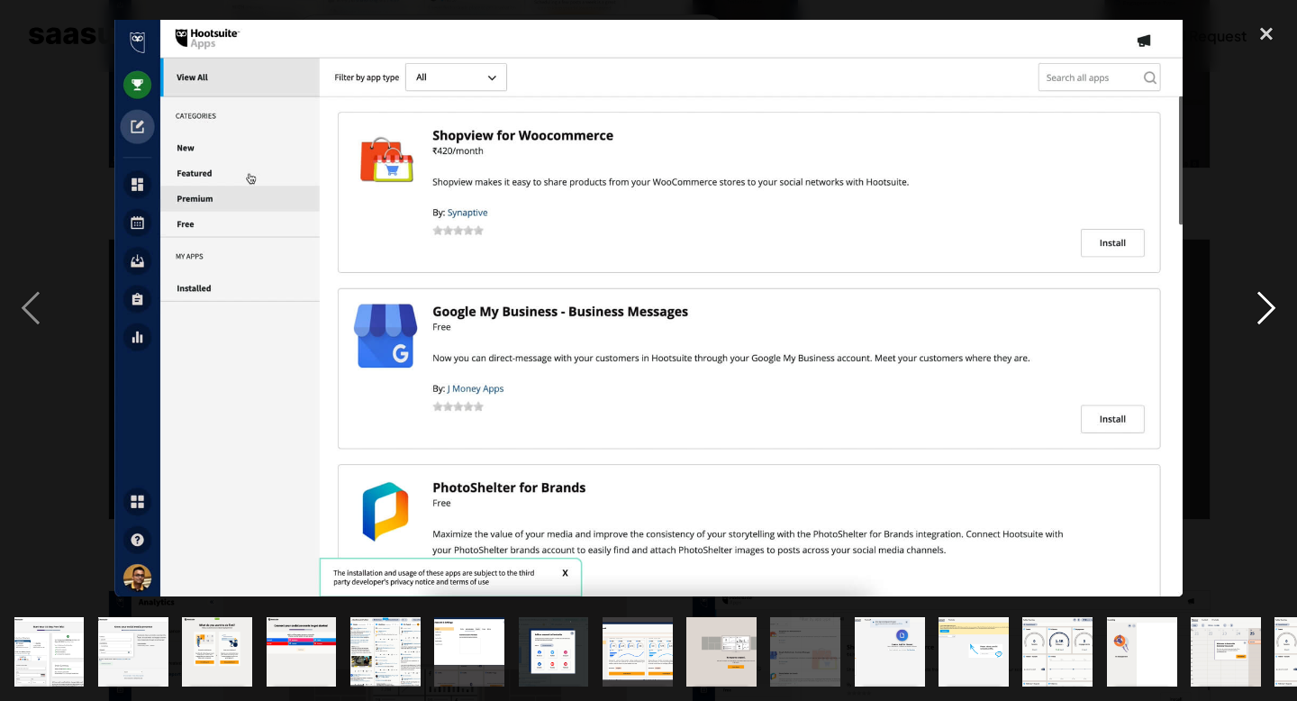
click at [1279, 304] on div "next image" at bounding box center [1265, 308] width 61 height 589
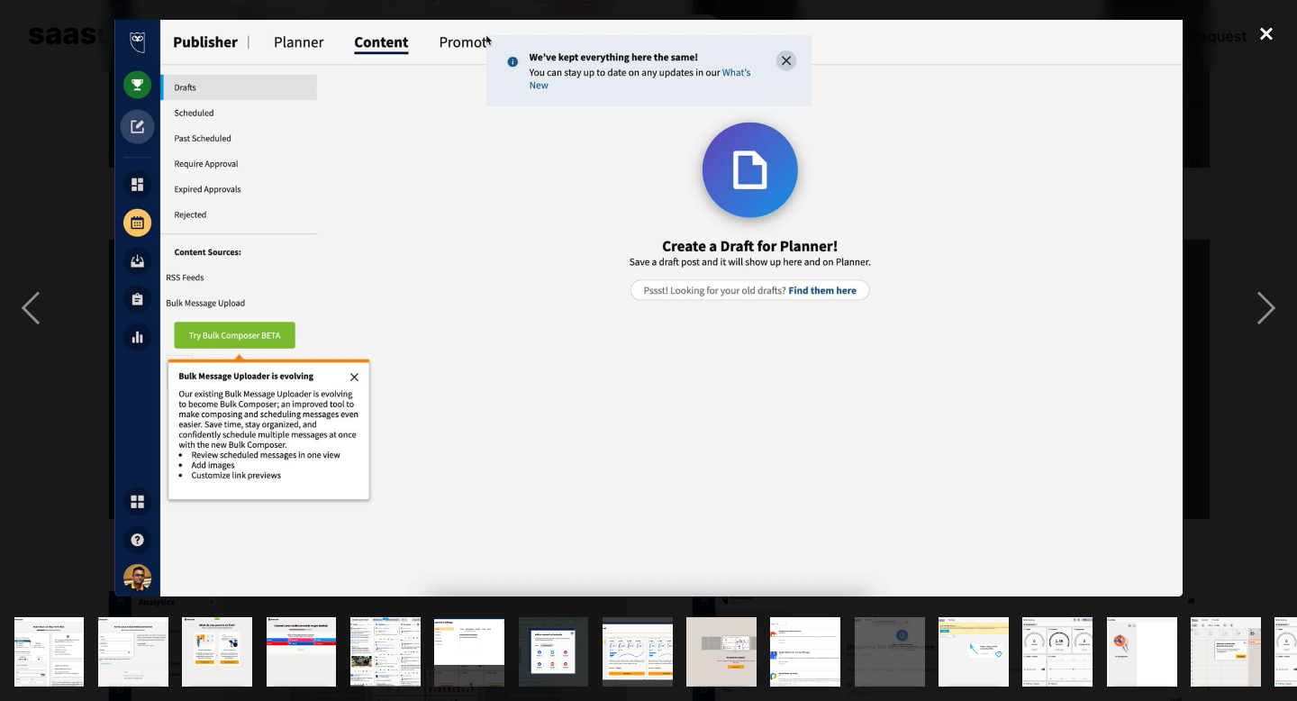
click at [1271, 29] on div "close lightbox" at bounding box center [1265, 34] width 61 height 40
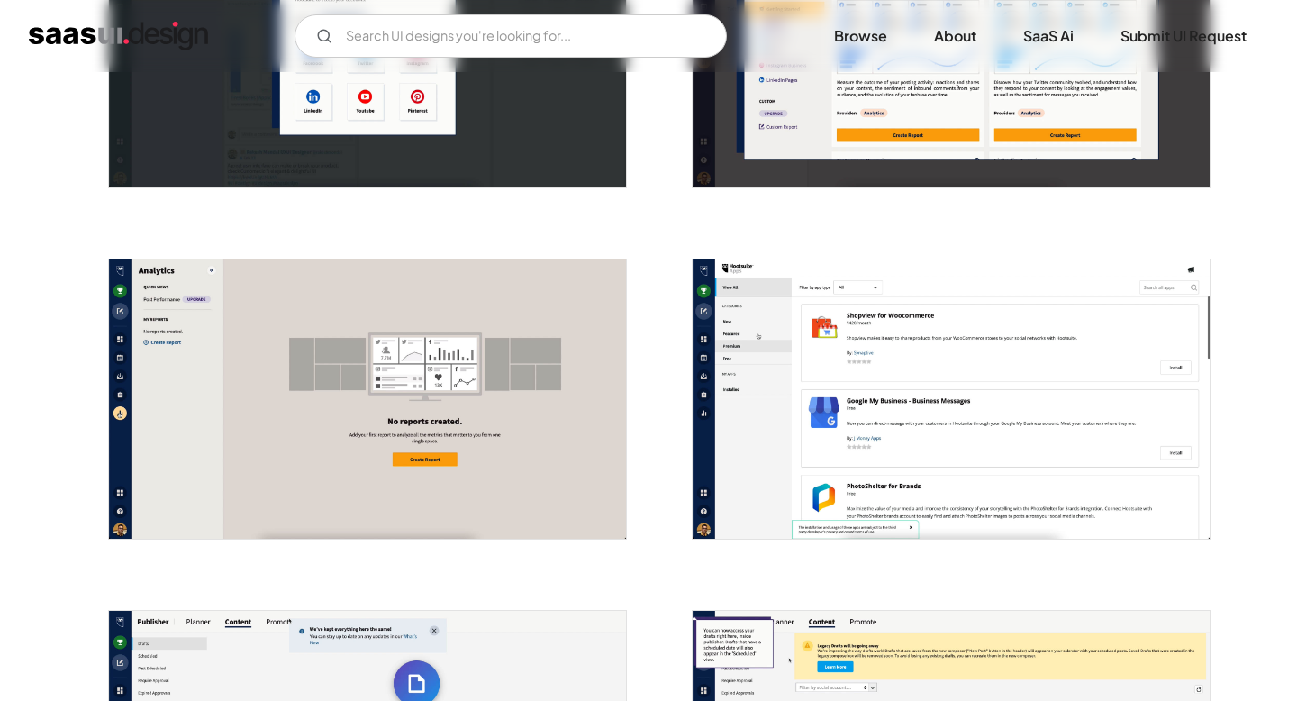
scroll to position [1568, 0]
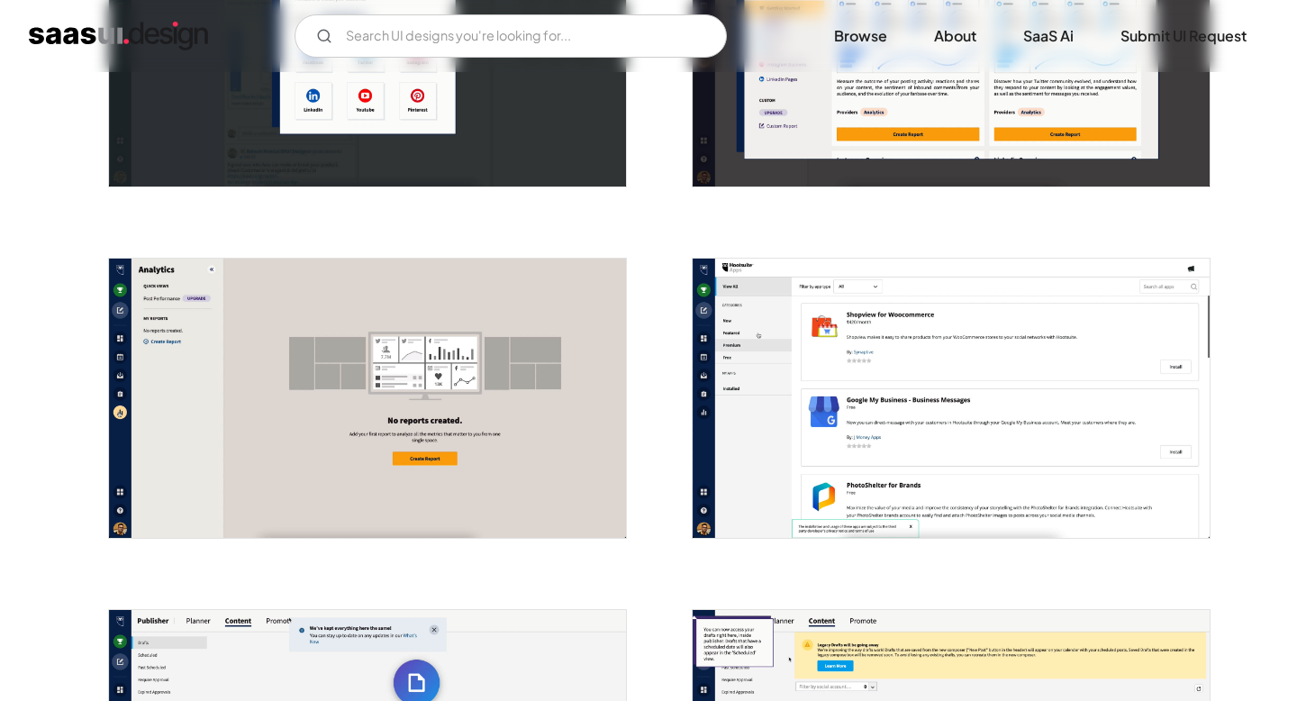
click at [947, 361] on img "open lightbox" at bounding box center [950, 397] width 517 height 279
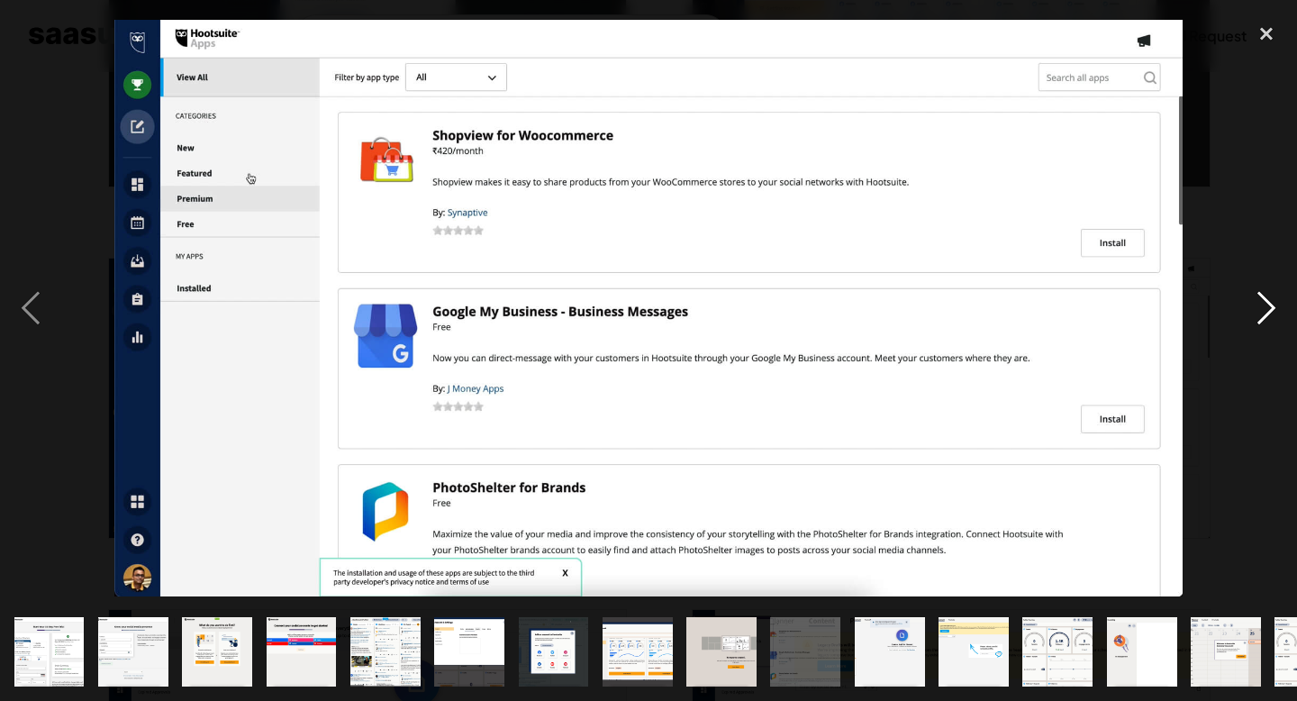
click at [1270, 313] on div "next image" at bounding box center [1265, 308] width 61 height 589
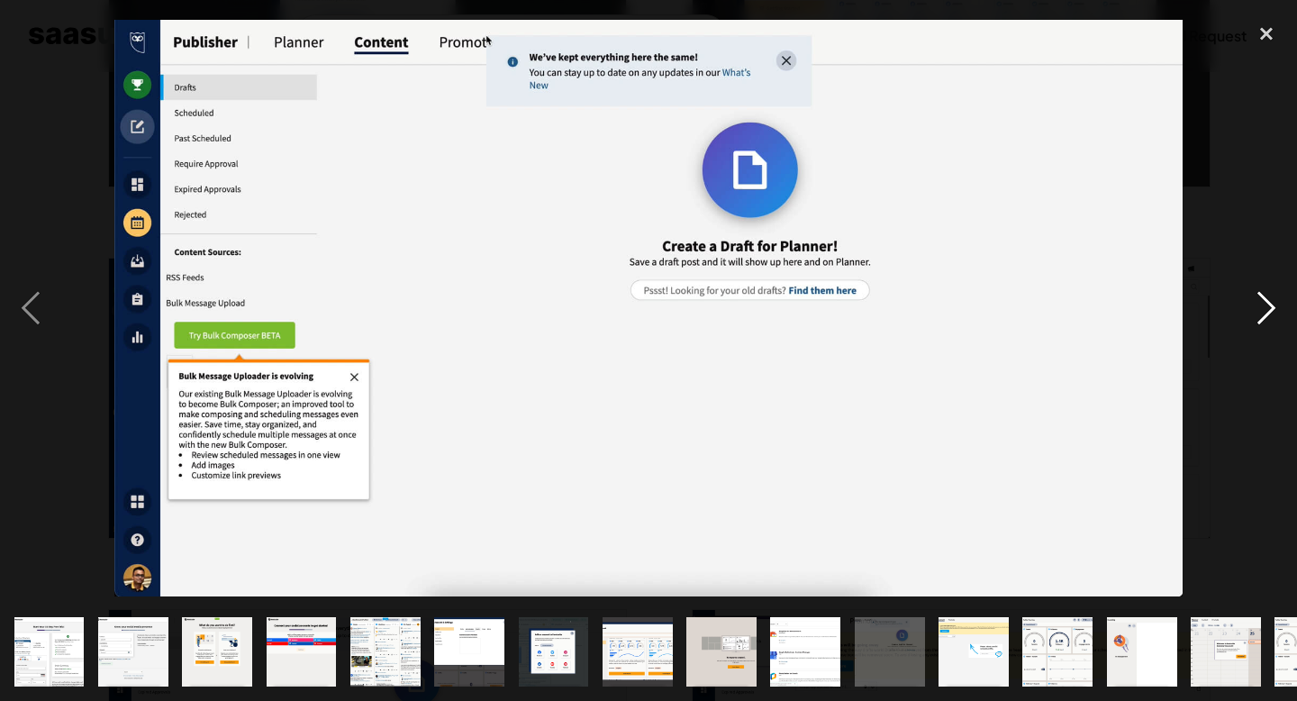
click at [1270, 314] on div "next image" at bounding box center [1265, 308] width 61 height 589
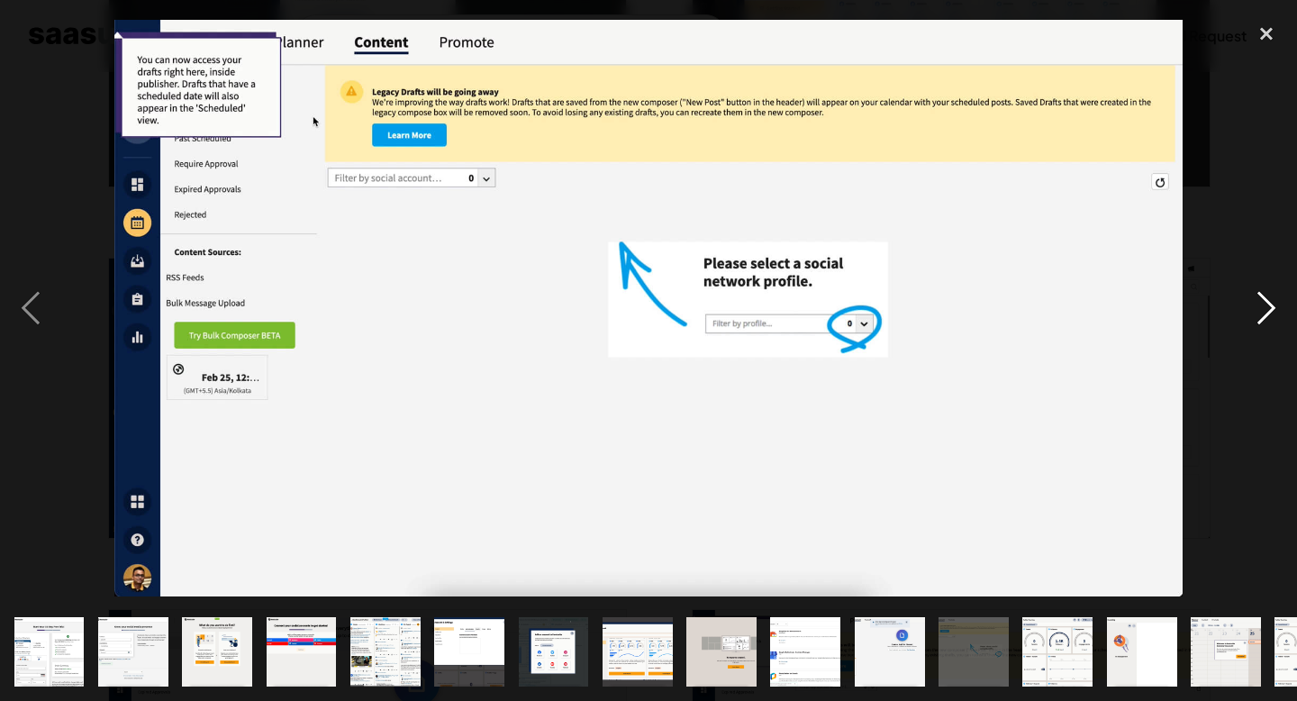
click at [1270, 314] on div "next image" at bounding box center [1265, 308] width 61 height 589
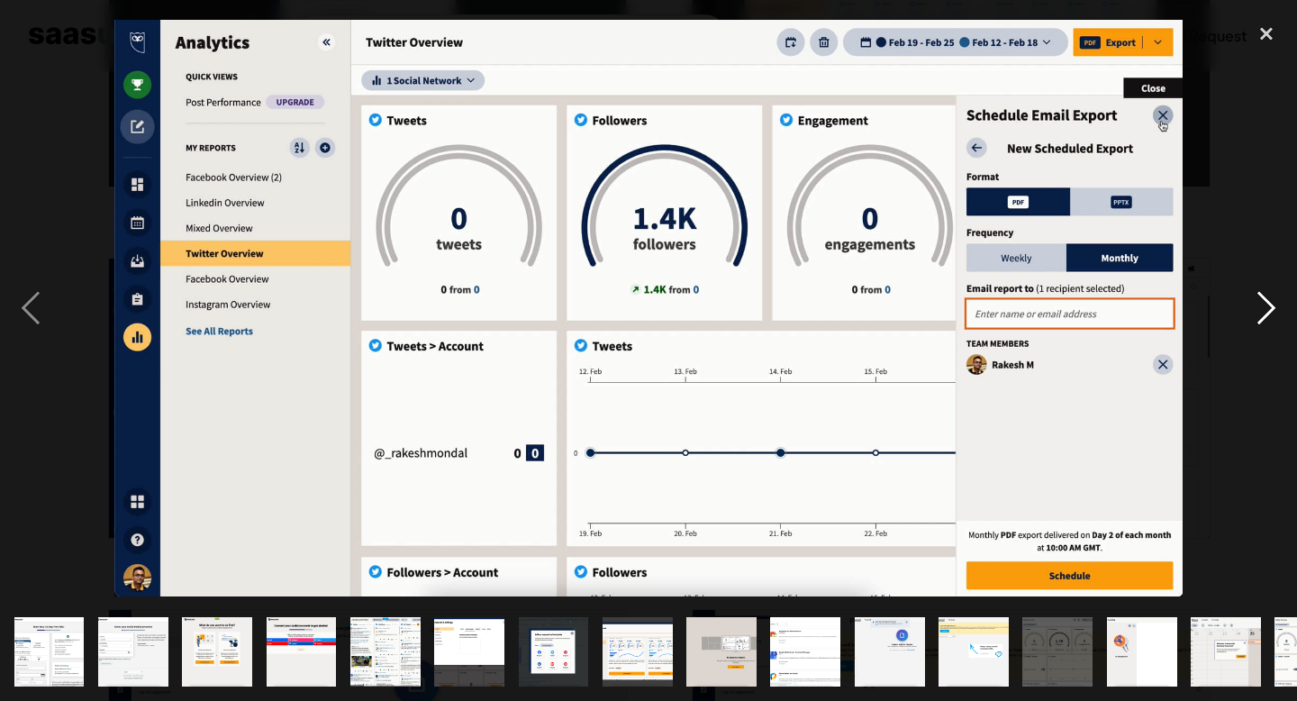
click at [1270, 315] on div "next image" at bounding box center [1265, 308] width 61 height 589
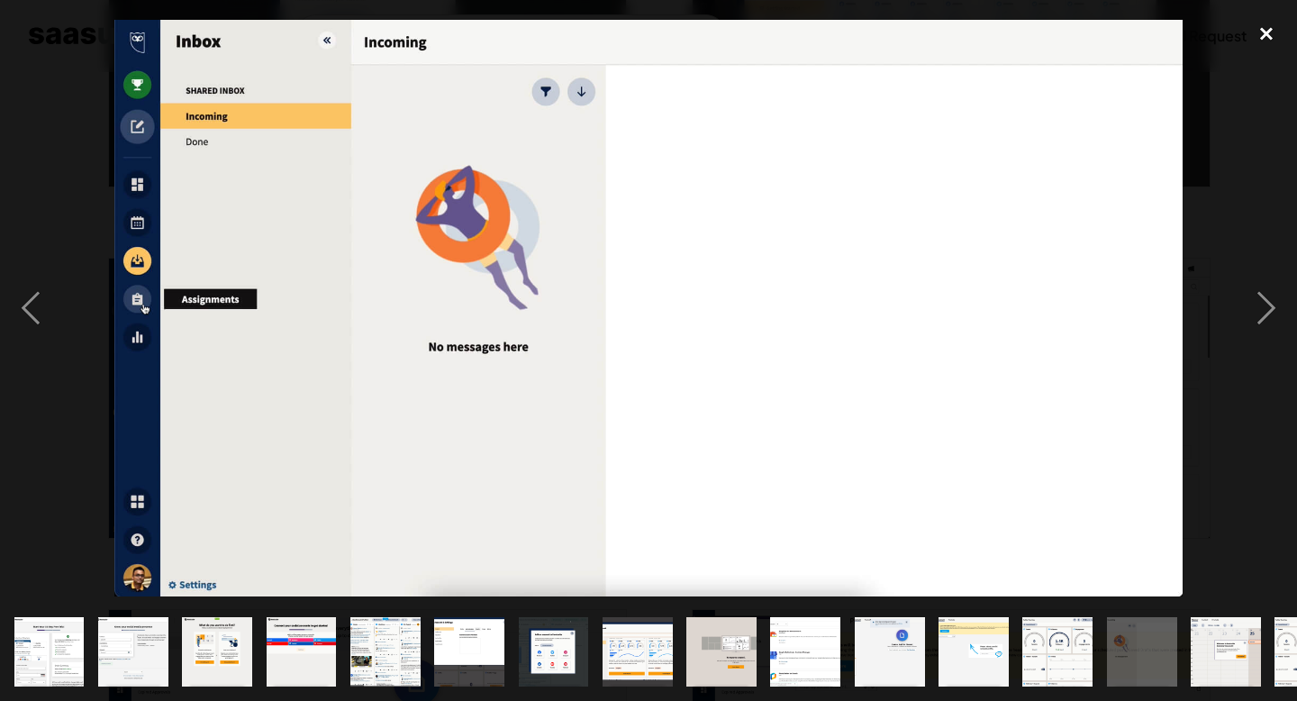
click at [1263, 33] on div "close lightbox" at bounding box center [1265, 34] width 61 height 40
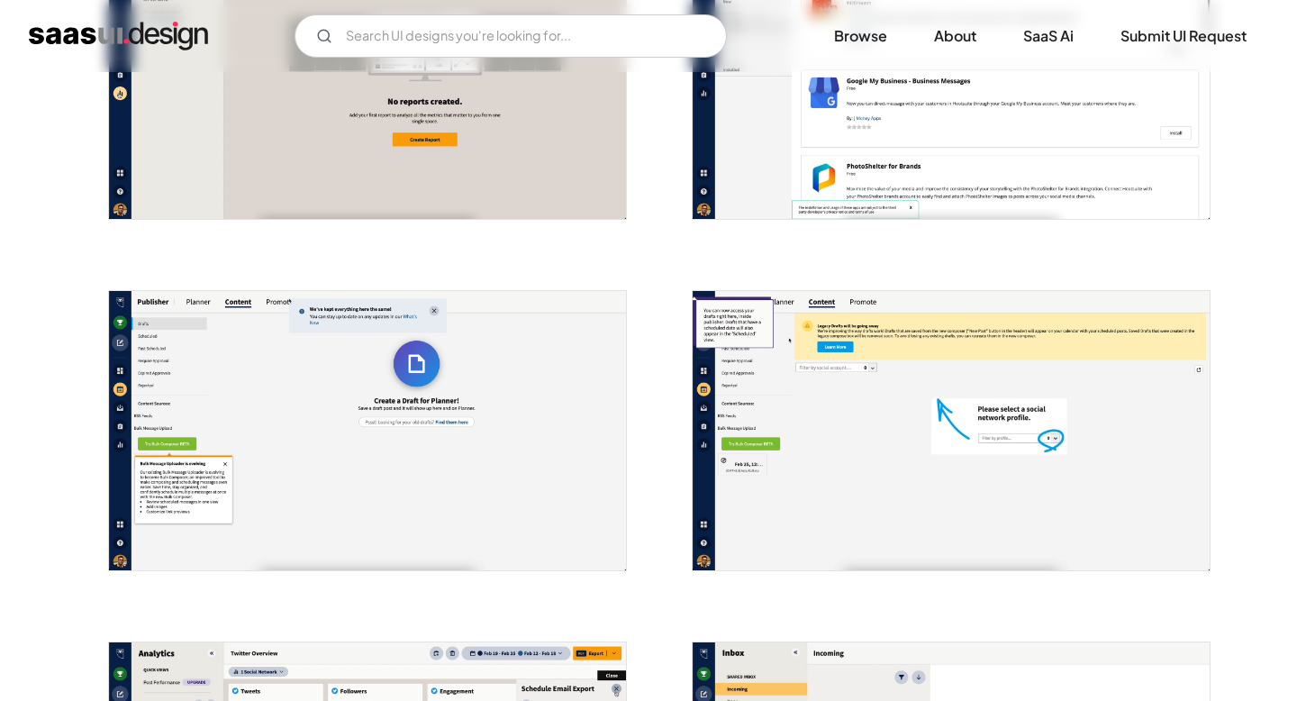
scroll to position [1888, 0]
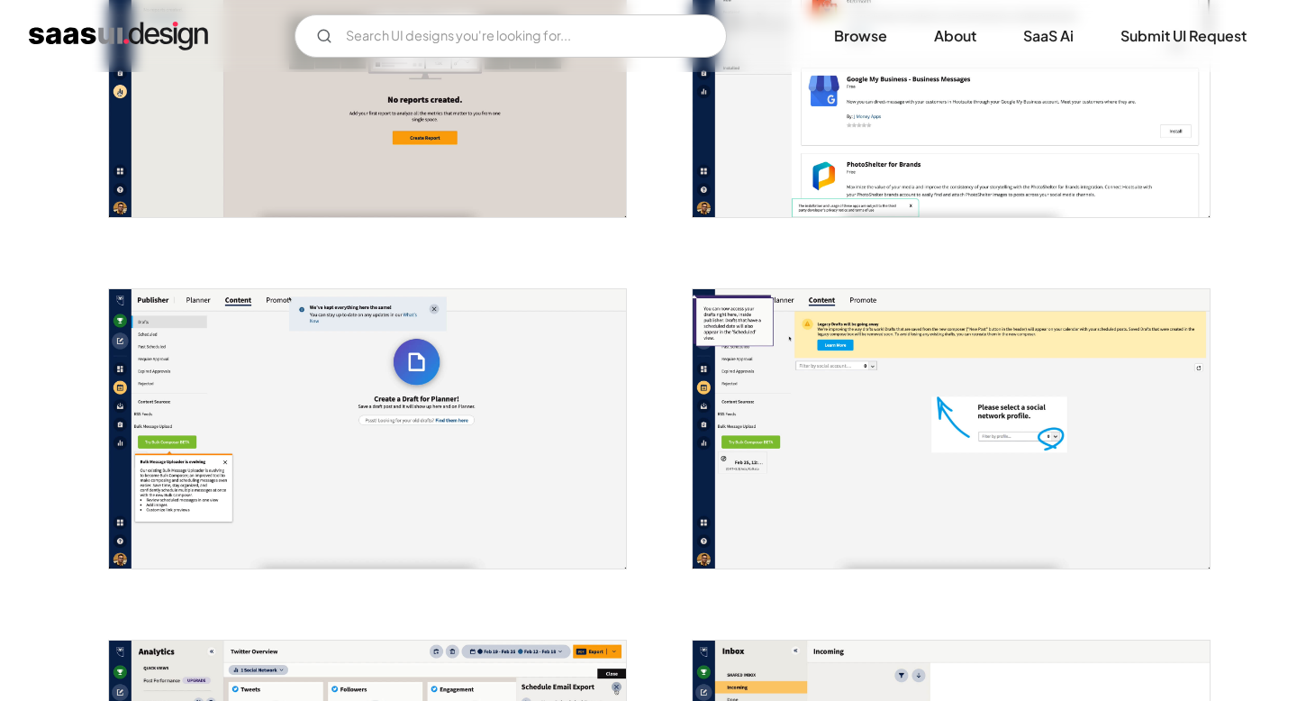
click at [867, 393] on img "open lightbox" at bounding box center [950, 428] width 517 height 279
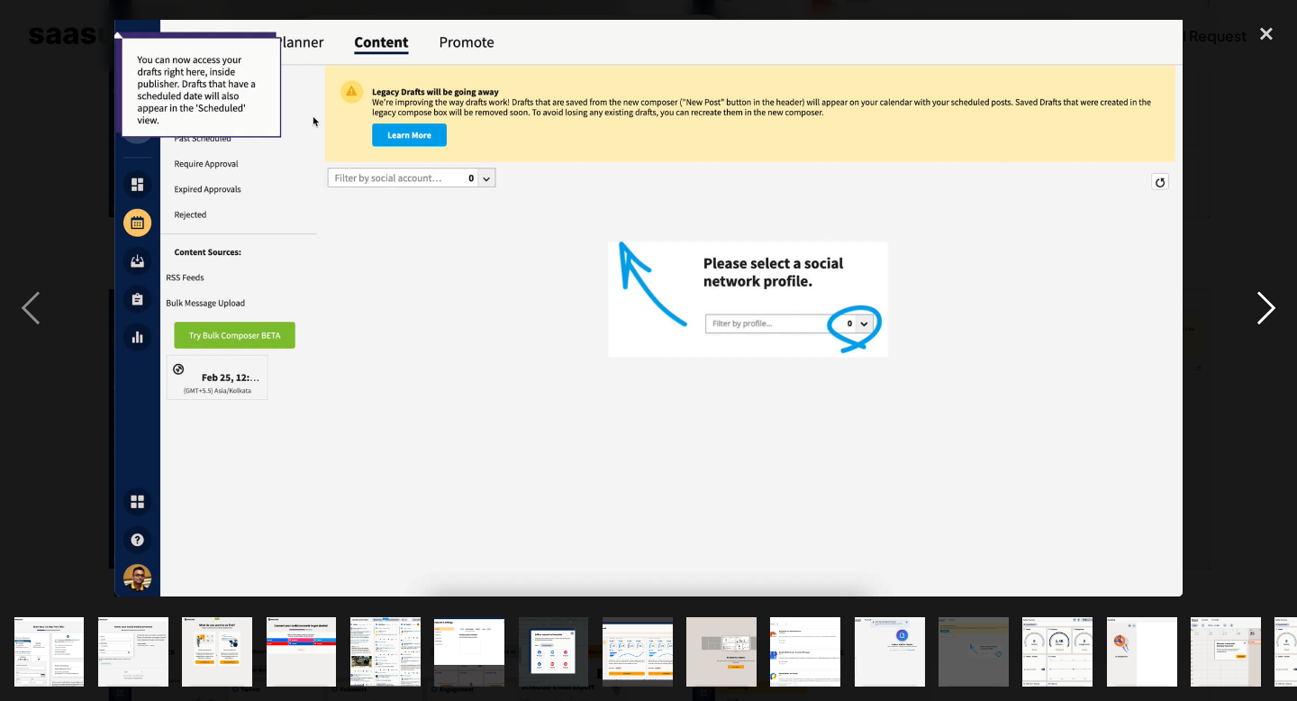
click at [1270, 306] on div "next image" at bounding box center [1265, 308] width 61 height 589
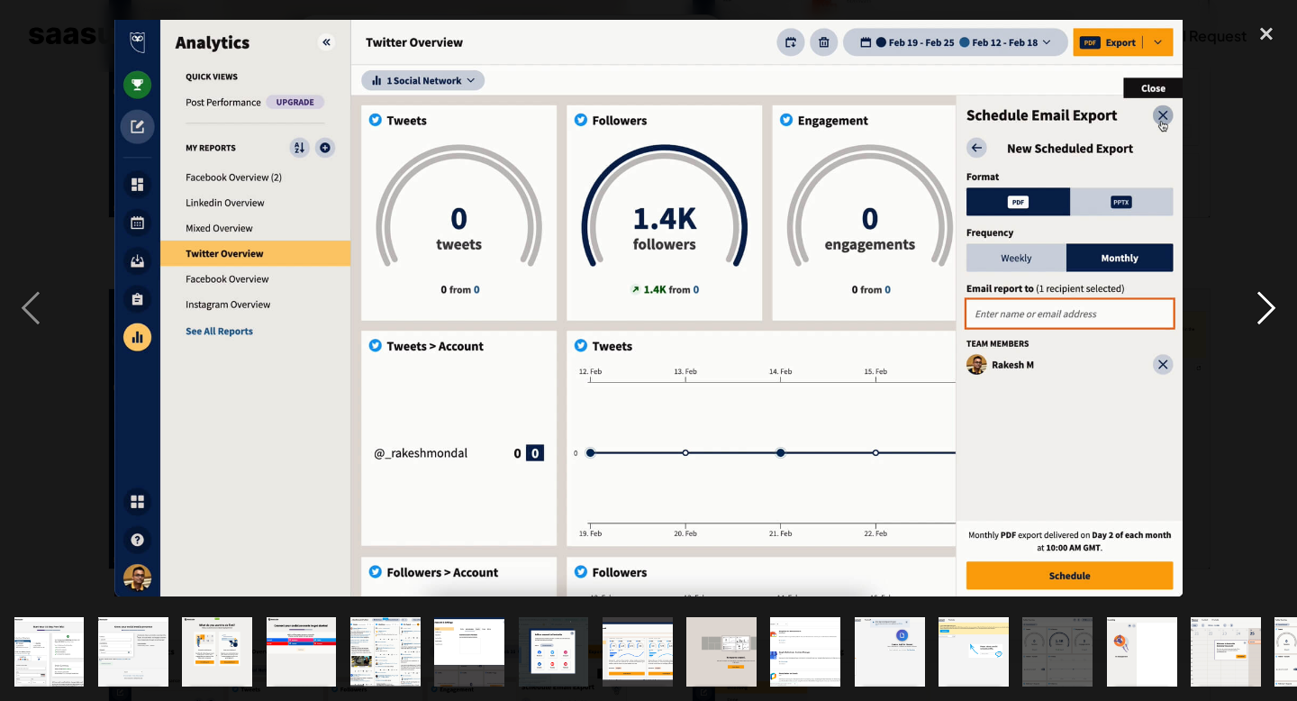
click at [1270, 307] on div "next image" at bounding box center [1265, 308] width 61 height 589
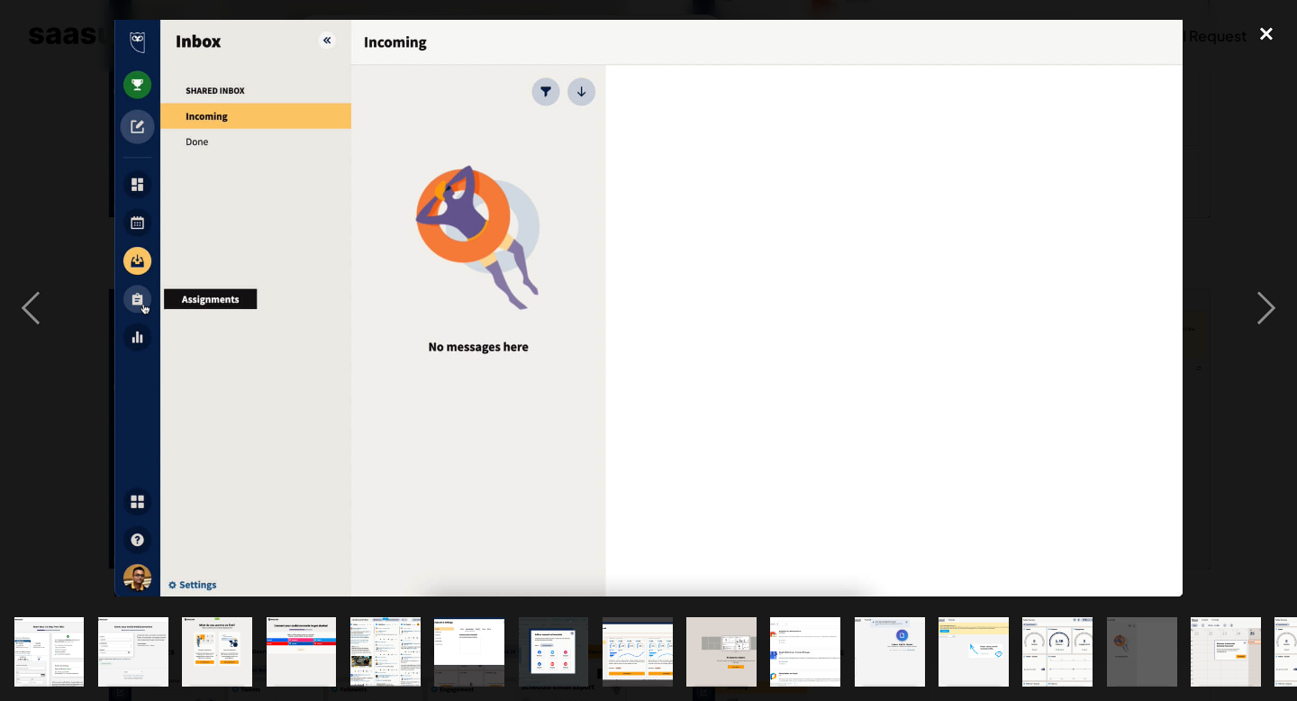
click at [1268, 31] on div "close lightbox" at bounding box center [1265, 34] width 61 height 40
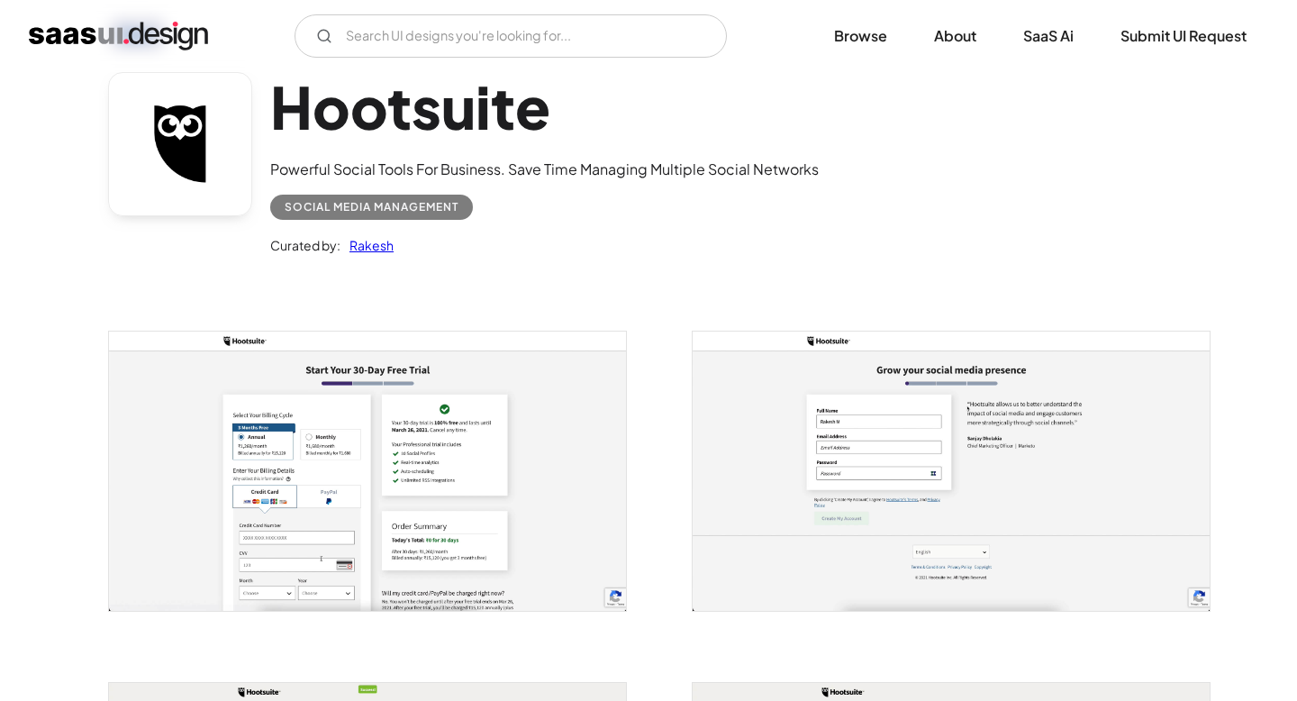
scroll to position [0, 0]
